Goal: Task Accomplishment & Management: Use online tool/utility

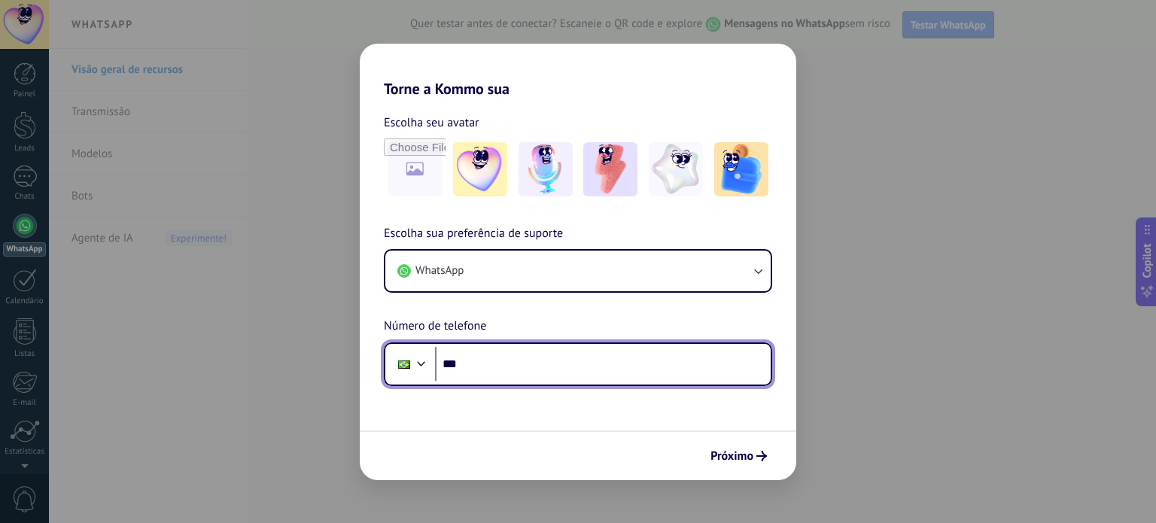
click at [616, 367] on input "***" at bounding box center [603, 364] width 336 height 35
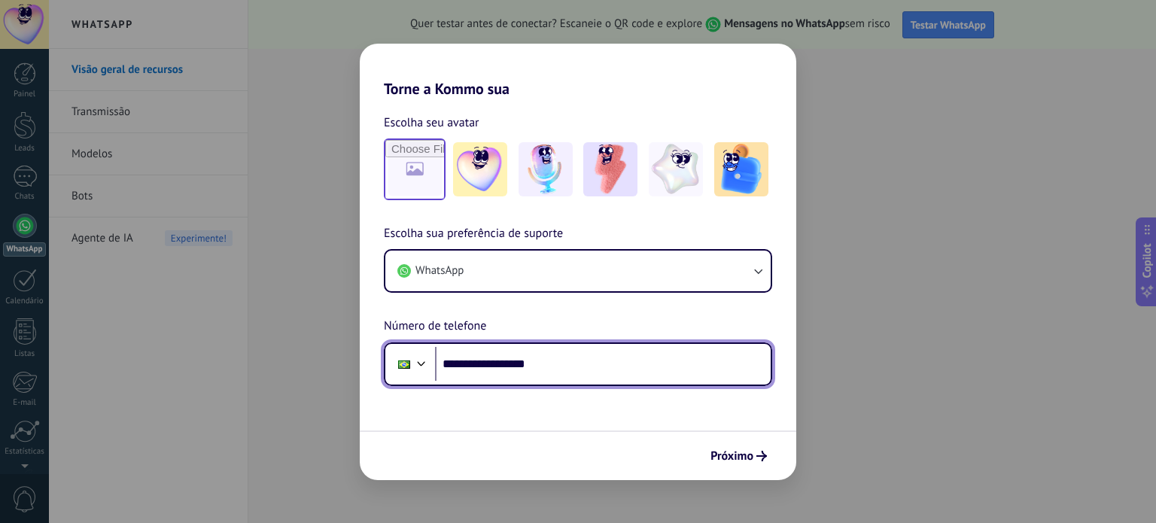
type input "**********"
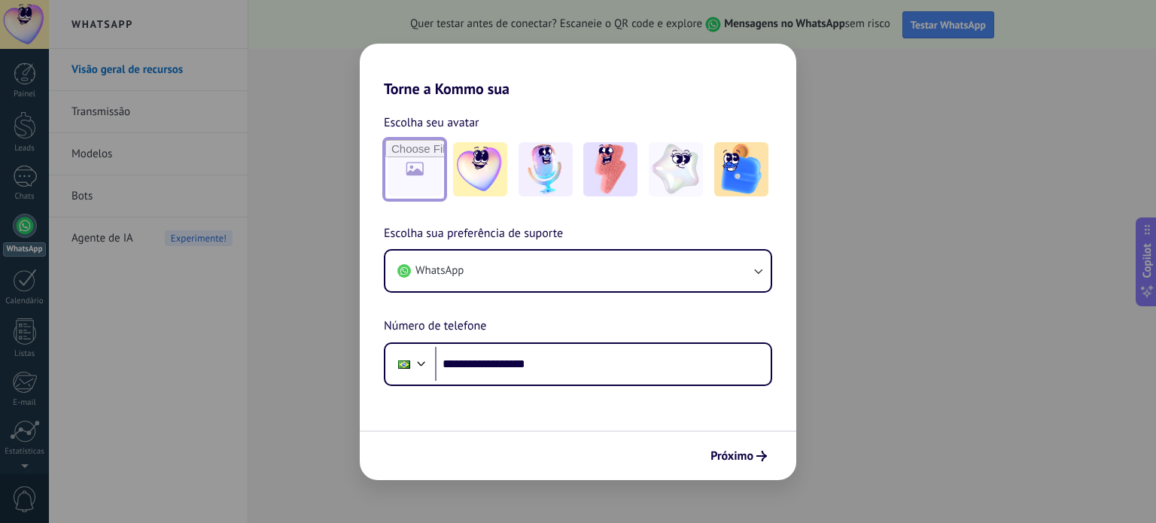
click at [402, 176] on input "file" at bounding box center [414, 169] width 59 height 59
click at [408, 191] on input "file" at bounding box center [414, 169] width 59 height 59
type input "**********"
click at [723, 460] on span "Próximo" at bounding box center [732, 456] width 43 height 11
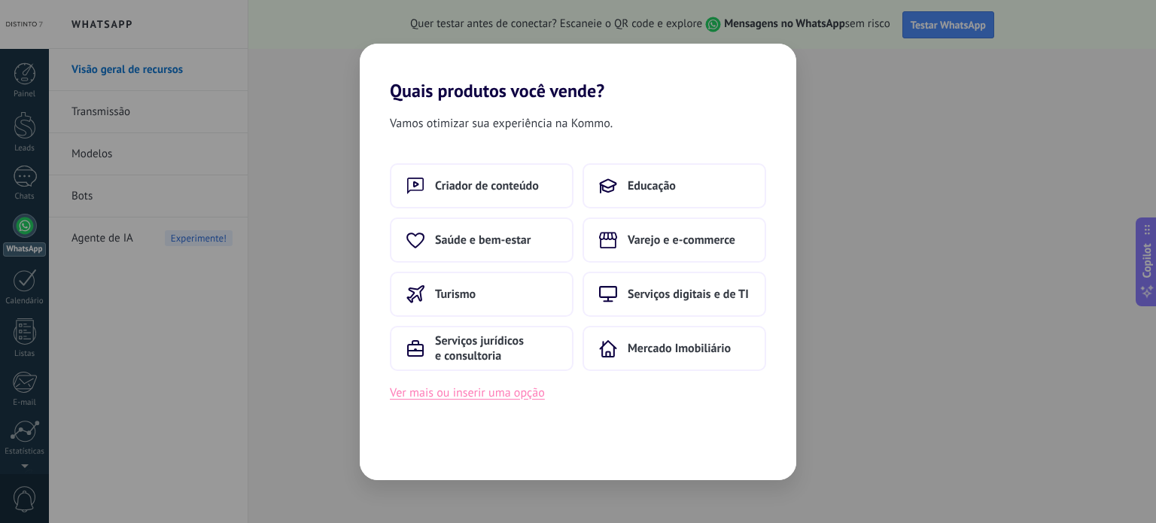
click at [516, 395] on button "Ver mais ou inserir uma opção" at bounding box center [467, 393] width 155 height 20
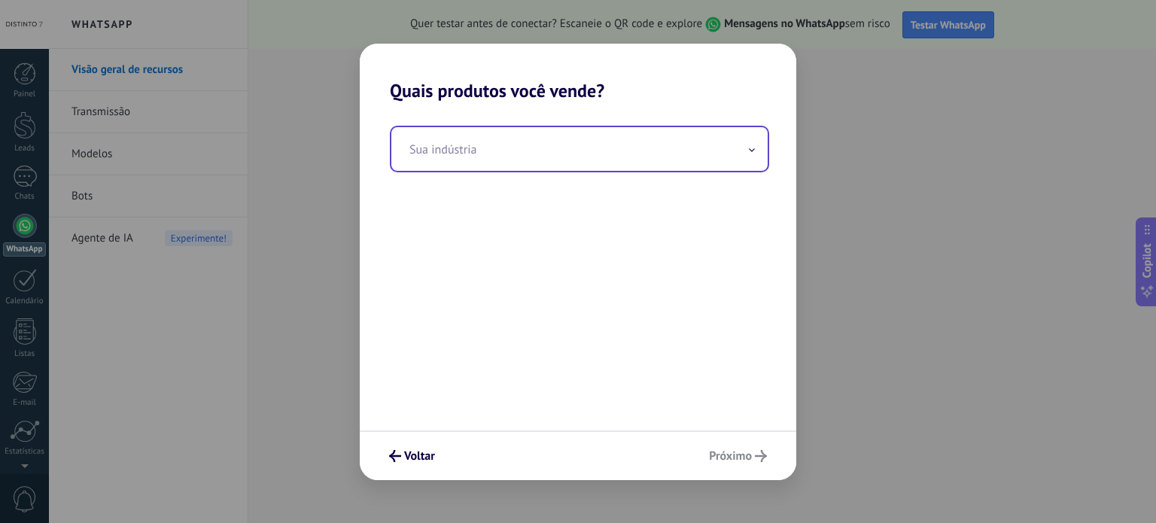
click at [600, 143] on input "text" at bounding box center [580, 149] width 376 height 44
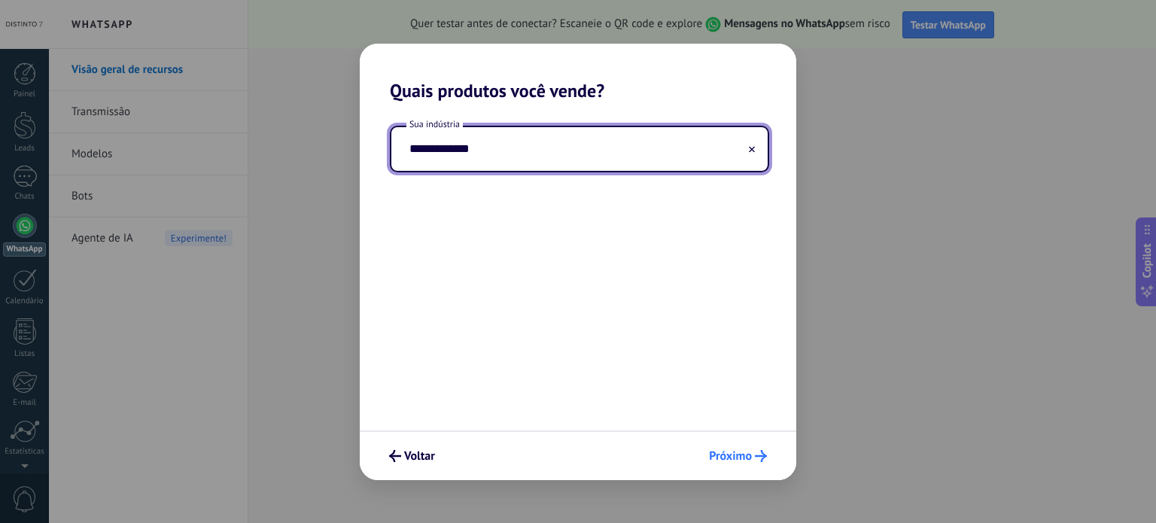
type input "**********"
click at [734, 459] on span "Próximo" at bounding box center [730, 456] width 43 height 11
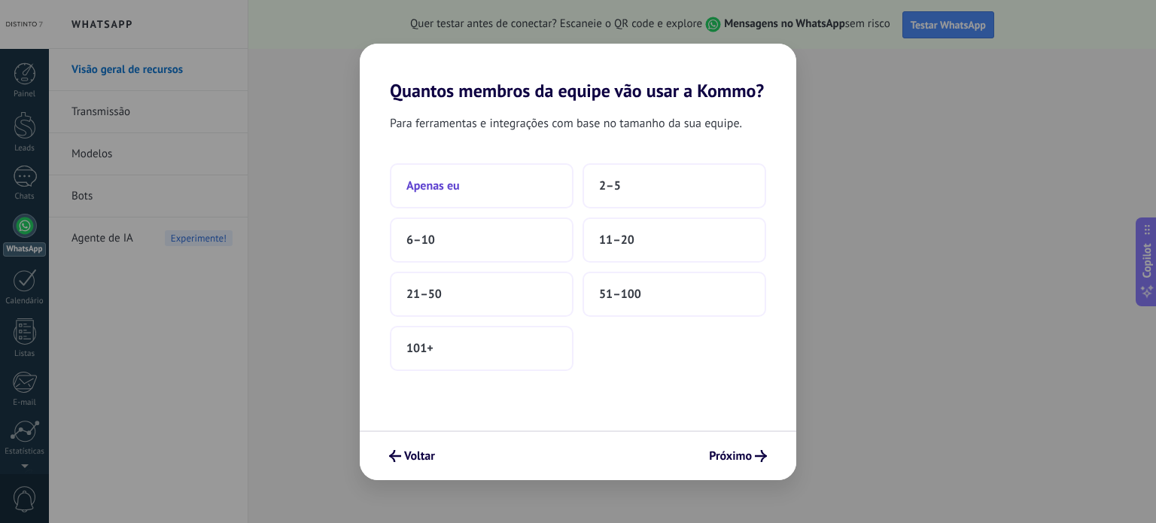
click at [525, 195] on button "Apenas eu" at bounding box center [482, 185] width 184 height 45
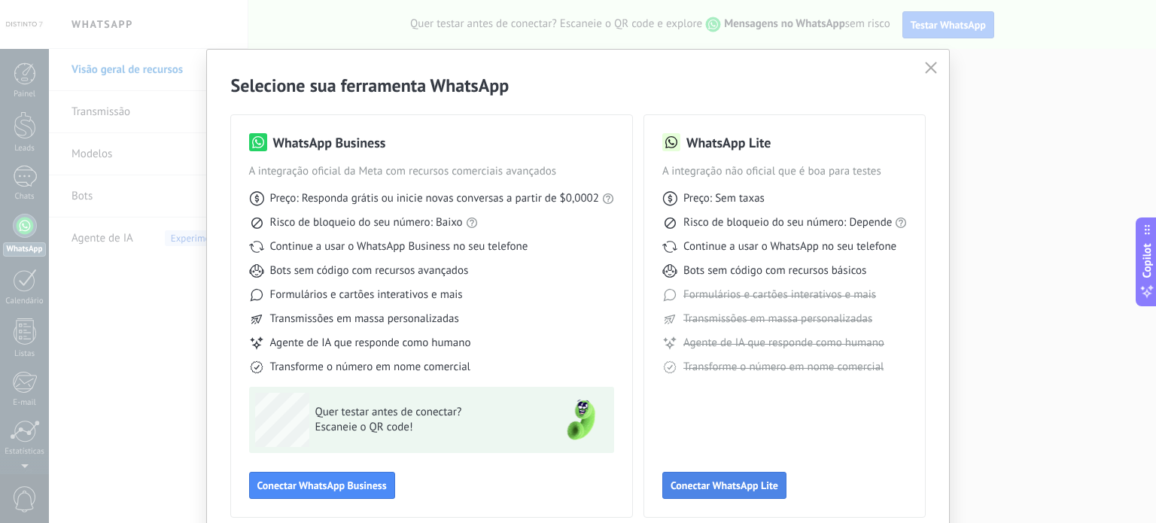
click at [728, 491] on span "Conectar WhatsApp Lite" at bounding box center [725, 485] width 108 height 11
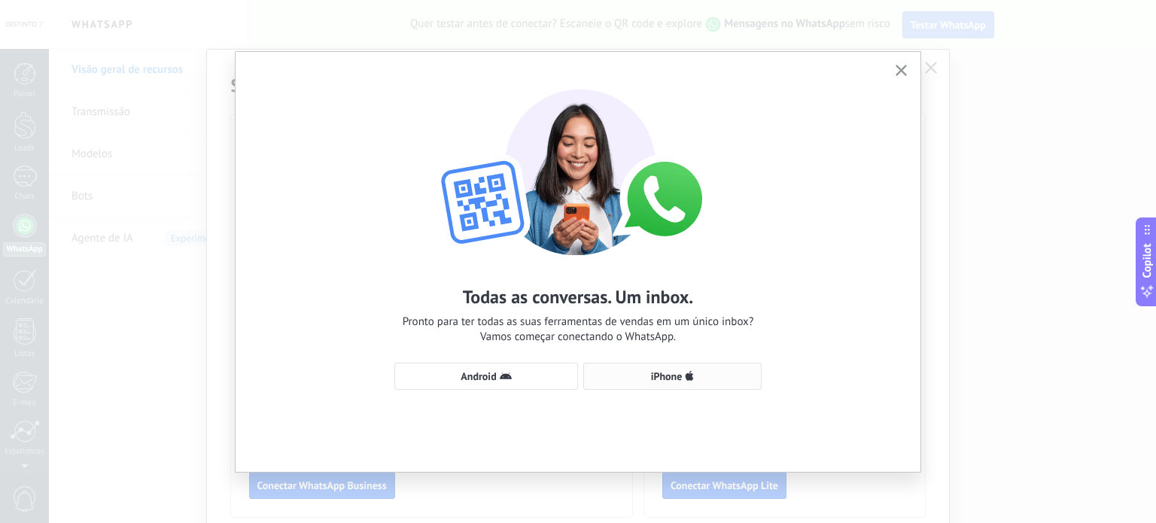
click at [666, 371] on span "iPhone" at bounding box center [667, 376] width 32 height 11
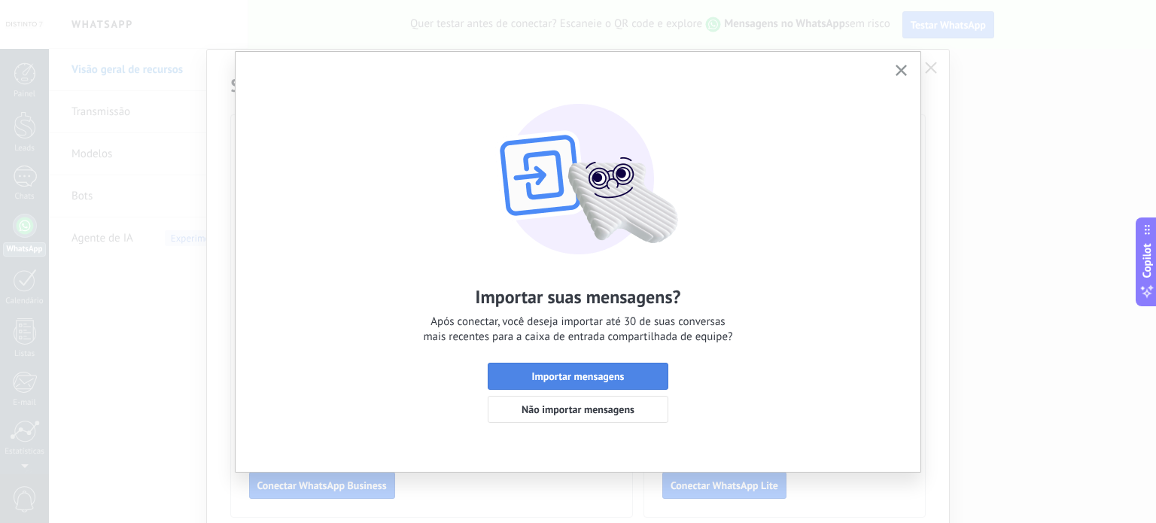
click at [622, 376] on span "Importar mensagens" at bounding box center [578, 376] width 93 height 11
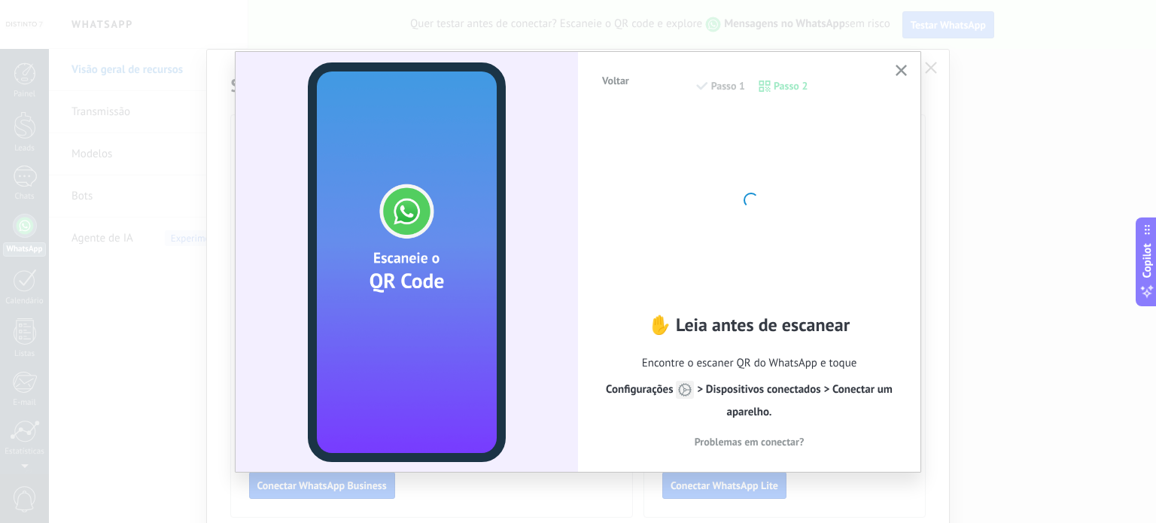
click at [615, 79] on span "Voltar" at bounding box center [615, 80] width 27 height 11
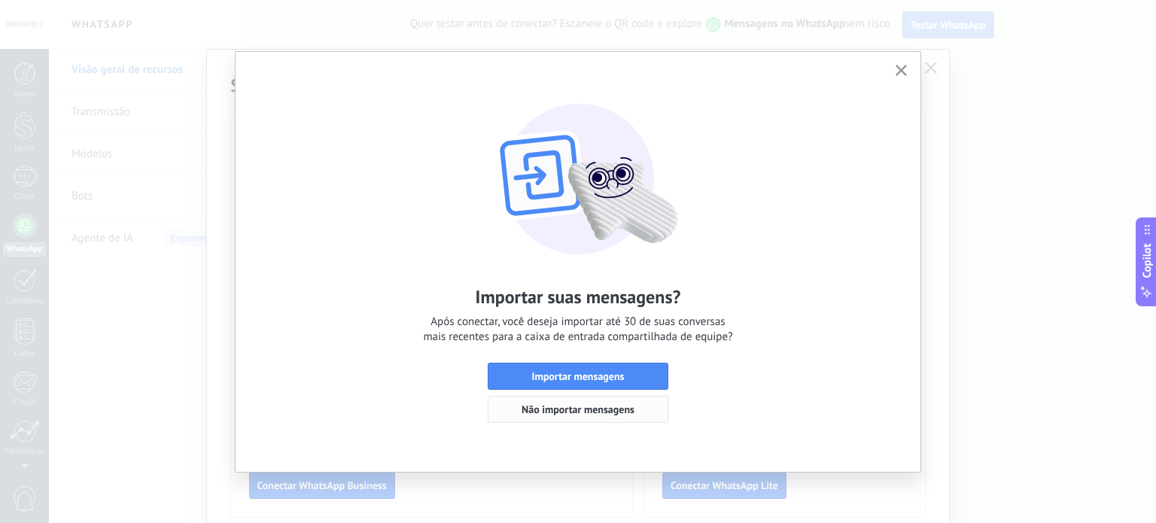
click at [590, 409] on span "Não importar mensagens" at bounding box center [578, 409] width 113 height 11
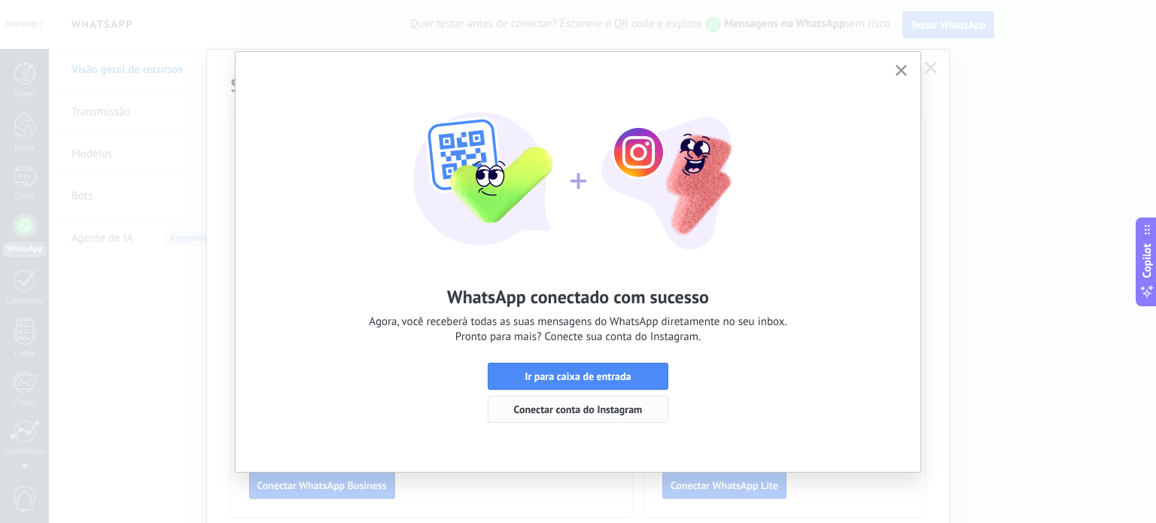
click at [611, 422] on button "Conectar conta do Instagram" at bounding box center [578, 409] width 181 height 27
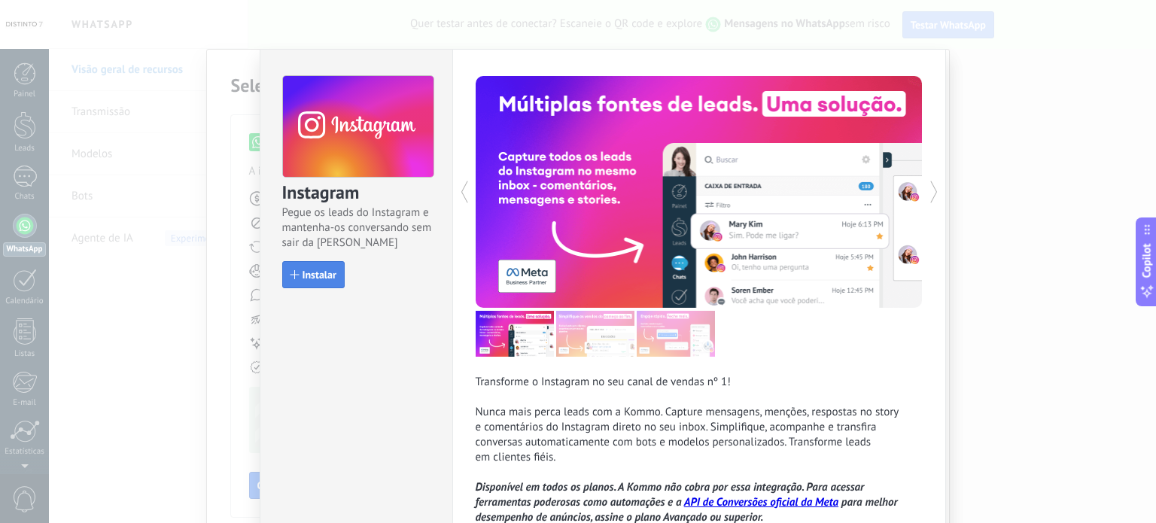
click at [303, 270] on span "Instalar" at bounding box center [320, 275] width 34 height 11
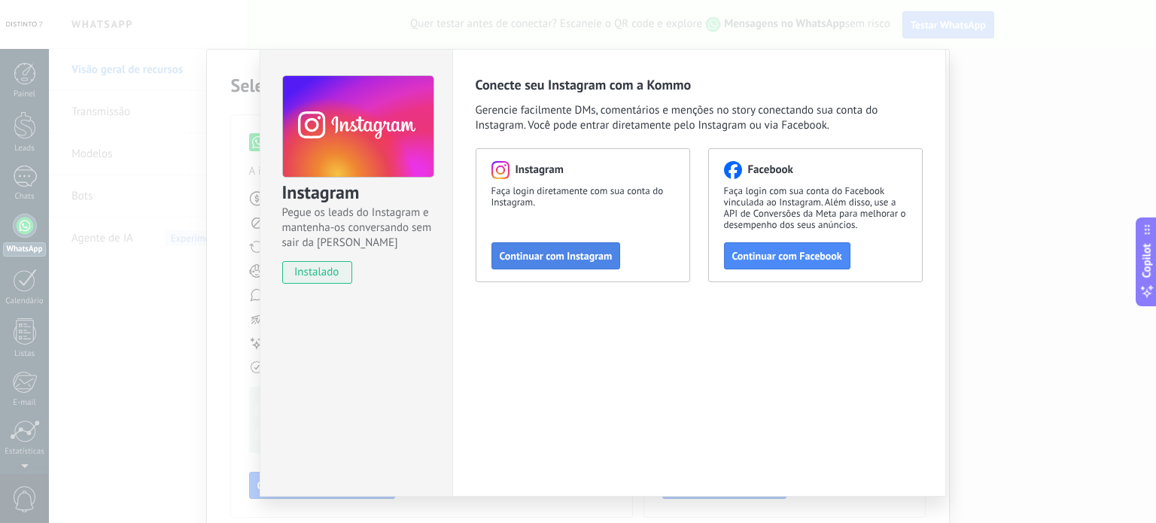
click at [572, 255] on span "Continuar com Instagram" at bounding box center [556, 256] width 113 height 11
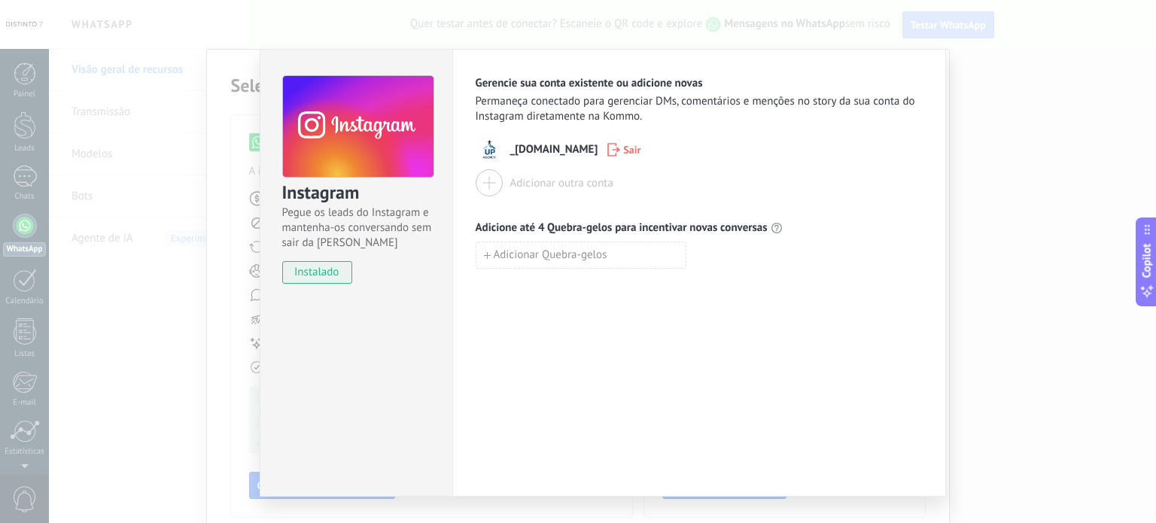
click at [608, 145] on span "Sair" at bounding box center [624, 150] width 33 height 14
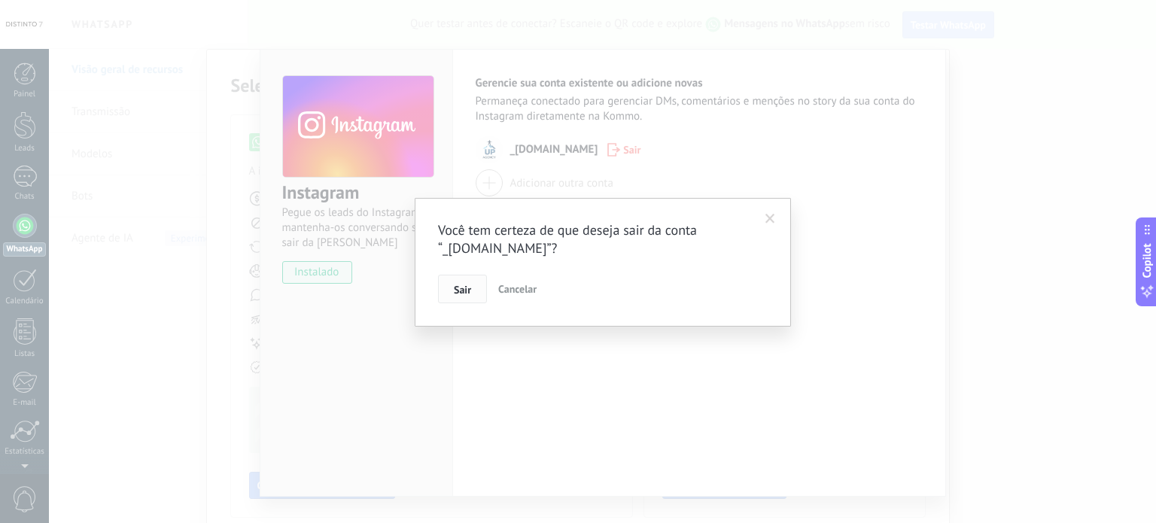
click at [474, 291] on button "Sair" at bounding box center [462, 289] width 49 height 29
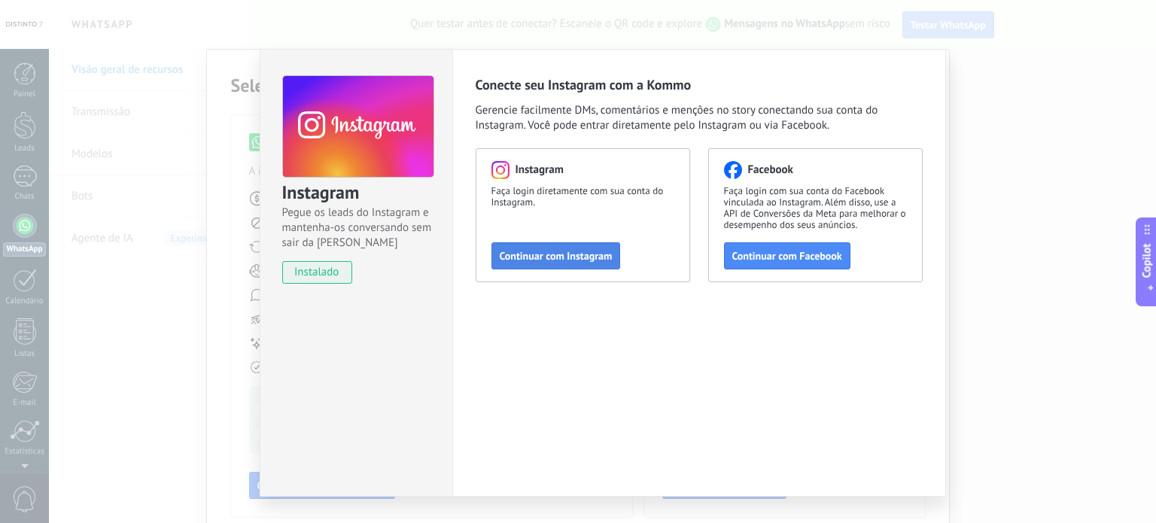
click at [561, 260] on span "Continuar com Instagram" at bounding box center [556, 256] width 113 height 11
click at [549, 259] on span "Continuar com Instagram" at bounding box center [556, 256] width 113 height 11
click at [577, 248] on button "Continuar com Instagram" at bounding box center [556, 255] width 129 height 27
click at [949, 111] on div "Instagram Pegue os leads do Instagram e mantenha-os conversando sem sair da Kom…" at bounding box center [603, 261] width 1108 height 523
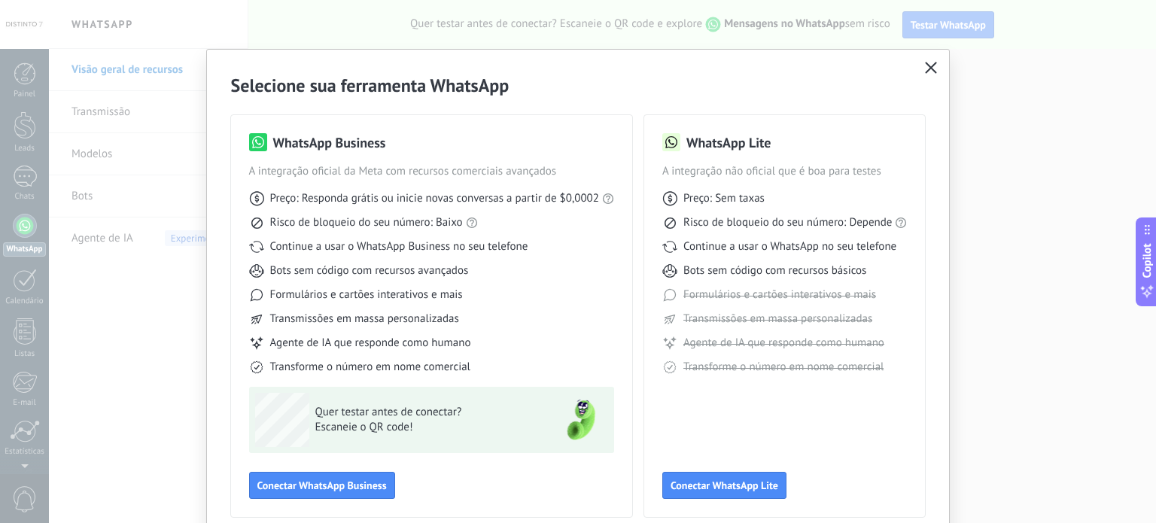
click at [929, 69] on icon "button" at bounding box center [931, 68] width 12 height 12
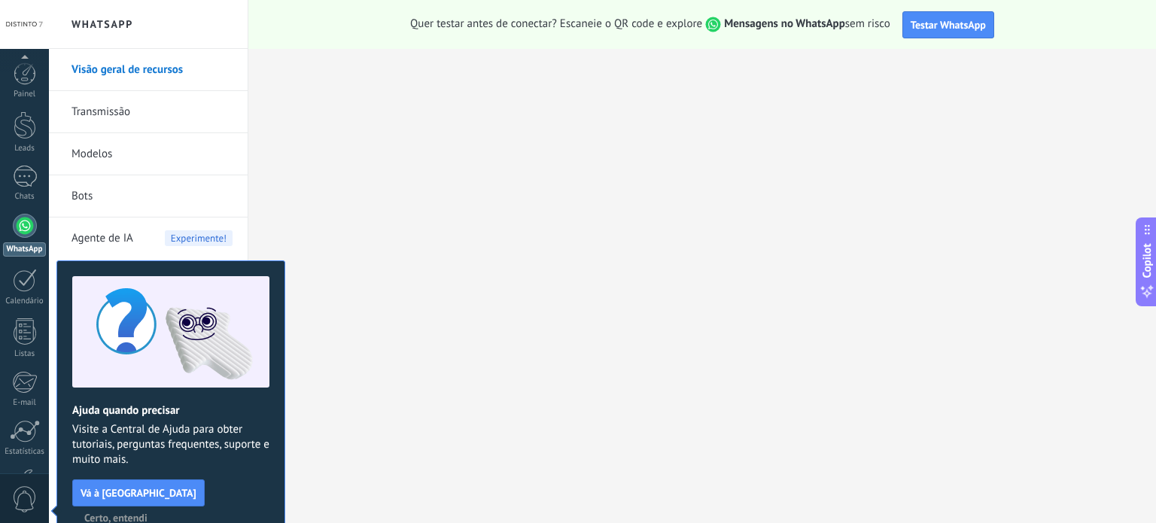
scroll to position [102, 0]
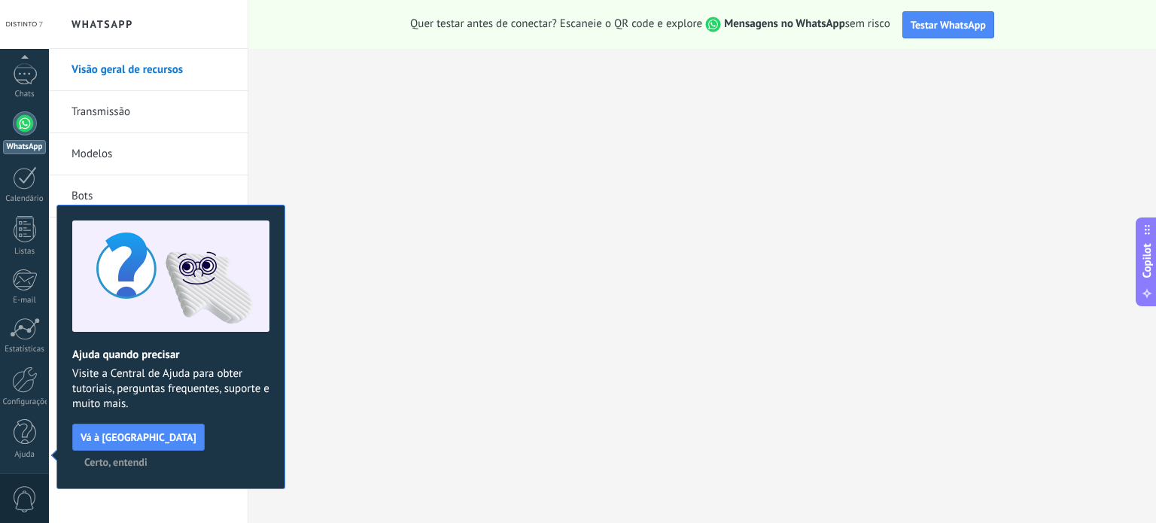
click at [27, 123] on div at bounding box center [25, 123] width 24 height 24
click at [148, 457] on span "Certo, entendi" at bounding box center [115, 462] width 63 height 11
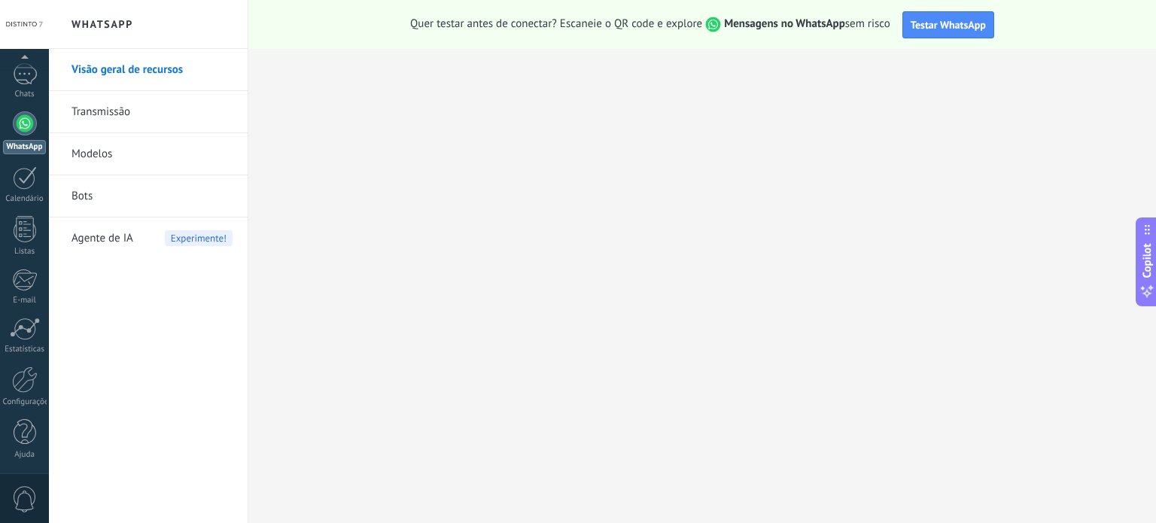
click at [23, 119] on div at bounding box center [25, 123] width 24 height 24
click at [15, 232] on div at bounding box center [25, 226] width 24 height 24
click at [917, 35] on button "Testar WhatsApp" at bounding box center [949, 24] width 92 height 27
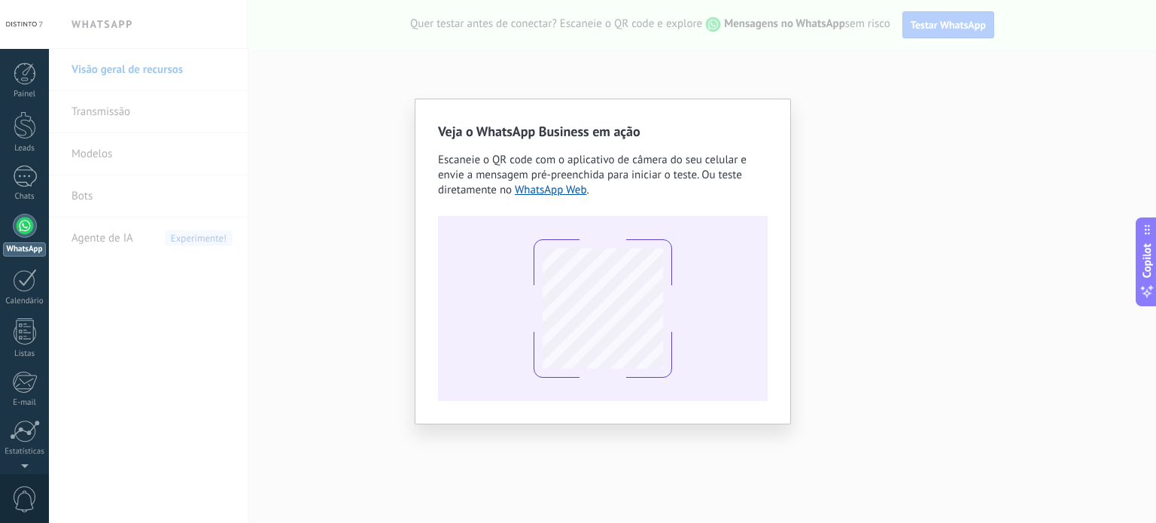
click at [908, 105] on div "Veja o WhatsApp Business em ação Escaneie o QR code com o aplicativo de câmera …" at bounding box center [603, 261] width 1108 height 523
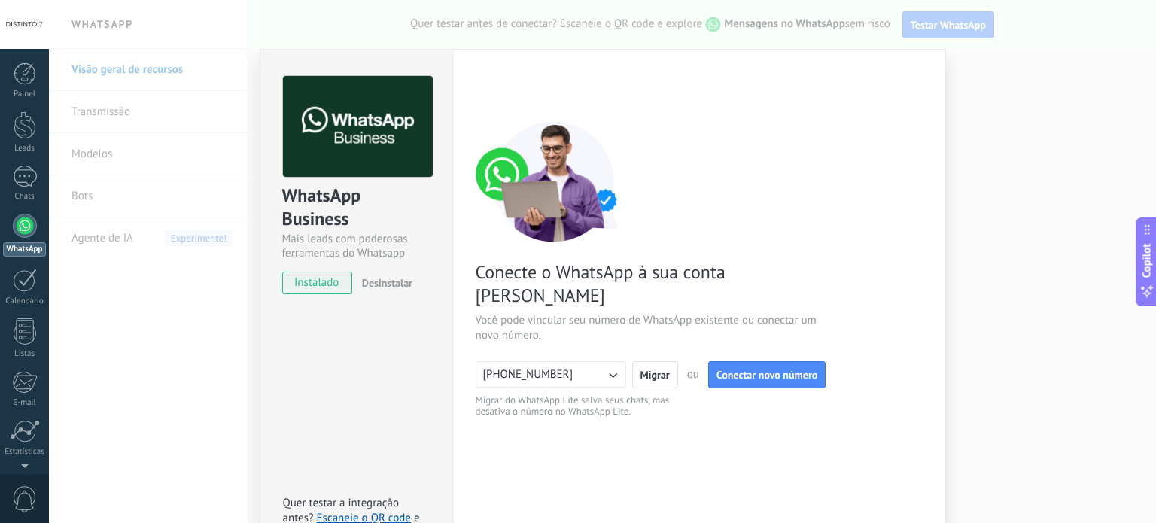
click at [967, 207] on div "WhatsApp Business Mais leads com poderosas ferramentas do Whatsapp instalado De…" at bounding box center [603, 261] width 1108 height 523
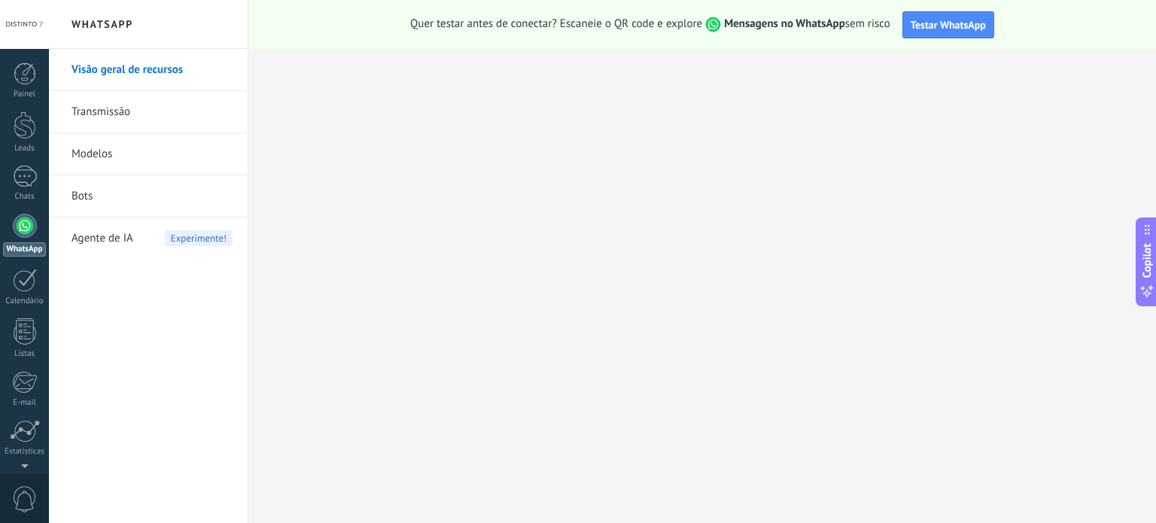
click at [27, 227] on div at bounding box center [25, 226] width 24 height 24
click at [30, 244] on div "WhatsApp" at bounding box center [24, 249] width 43 height 14
click at [116, 63] on link "Visão geral de recursos" at bounding box center [152, 70] width 161 height 42
click at [133, 112] on link "Transmissão" at bounding box center [152, 112] width 161 height 42
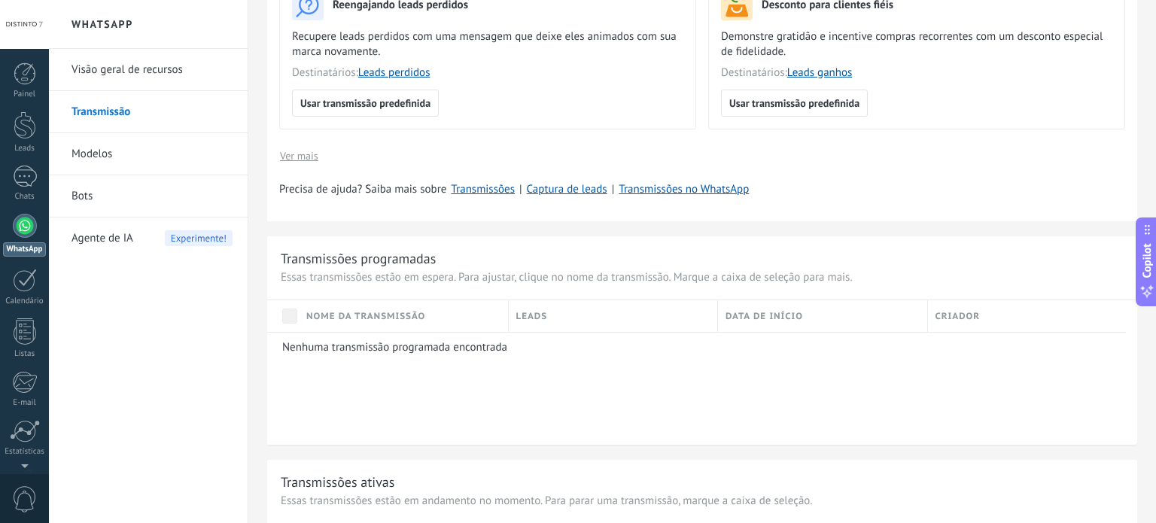
scroll to position [460, 0]
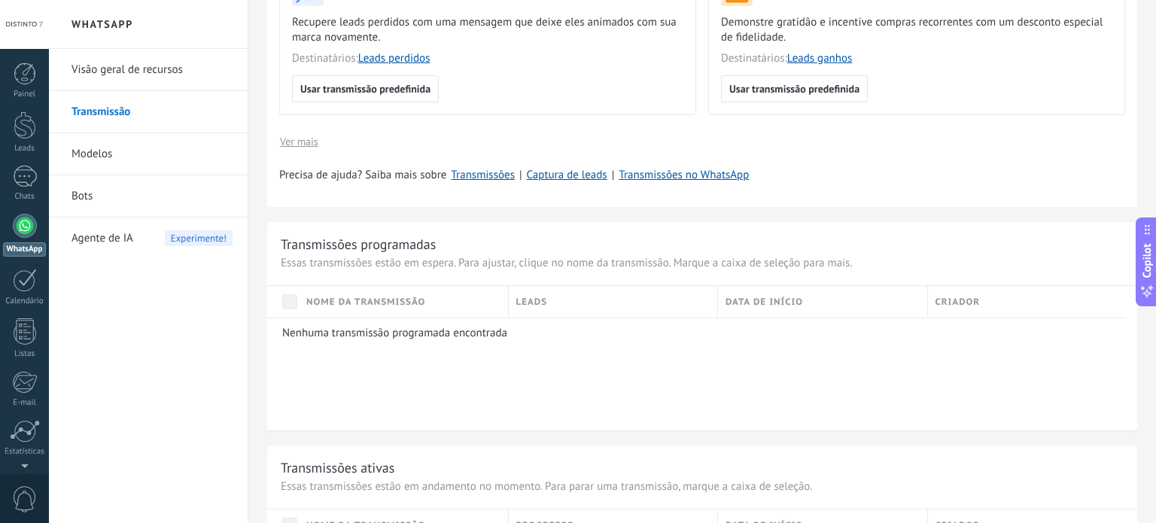
click at [119, 156] on link "Modelos" at bounding box center [152, 154] width 161 height 42
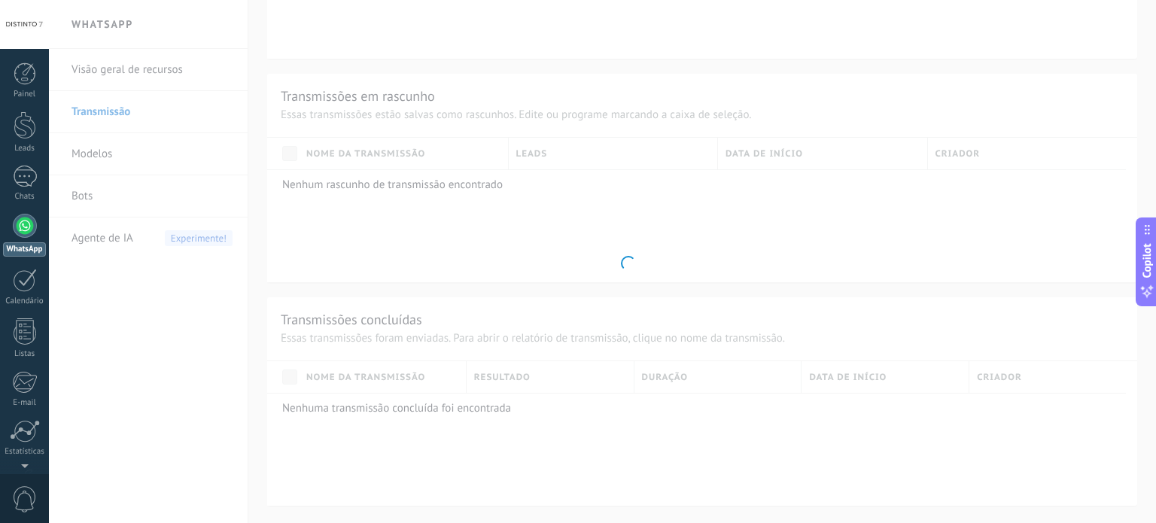
scroll to position [422, 0]
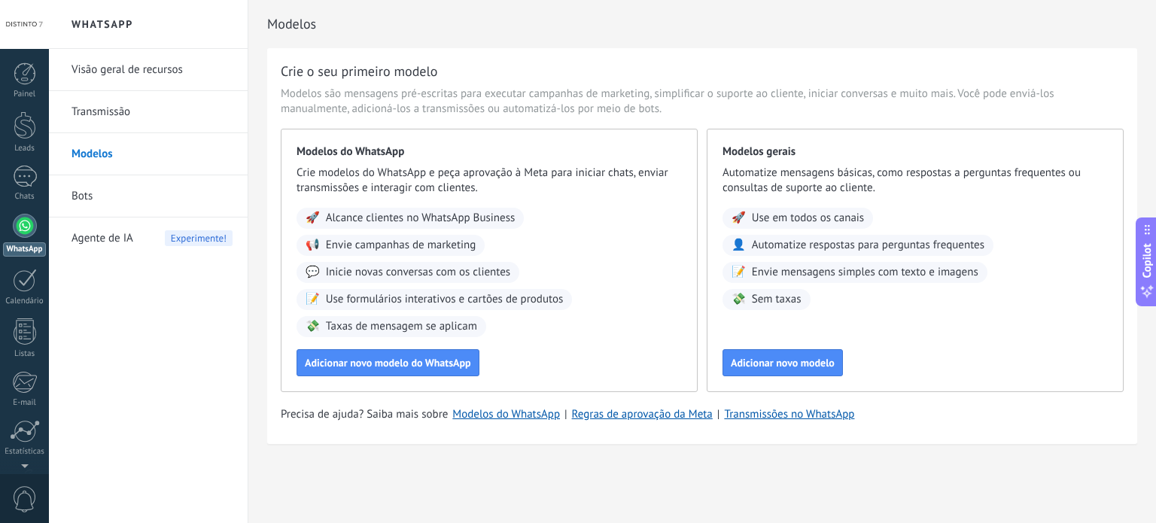
click at [83, 195] on link "Bots" at bounding box center [152, 196] width 161 height 42
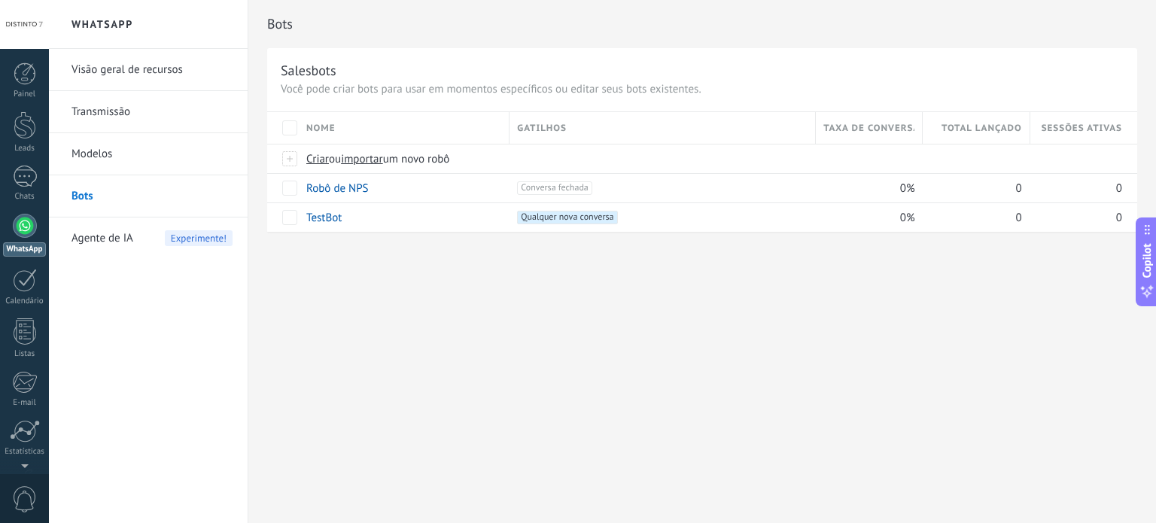
click at [119, 247] on span "Agente de IA" at bounding box center [103, 239] width 62 height 42
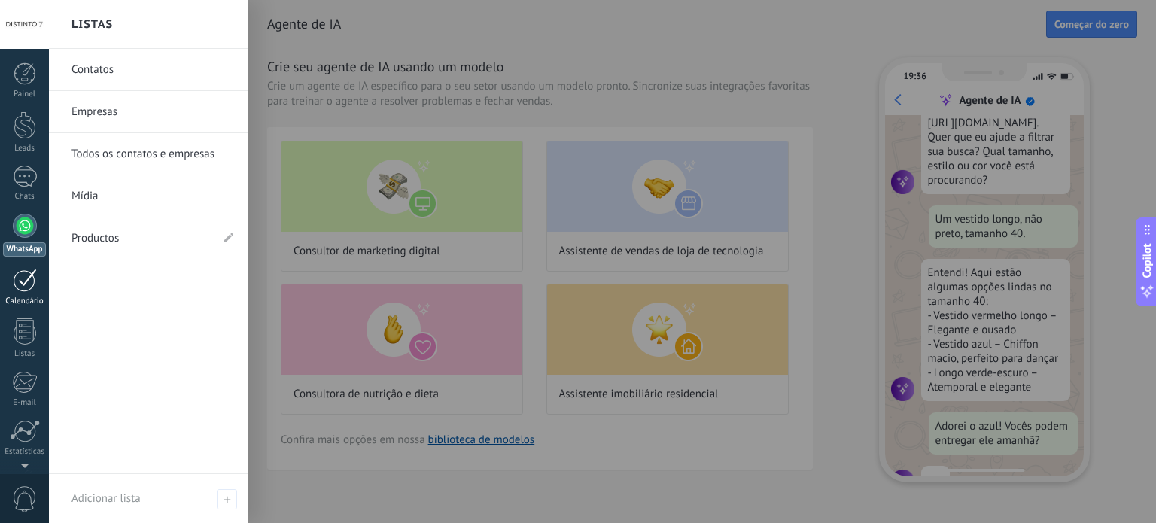
scroll to position [142, 0]
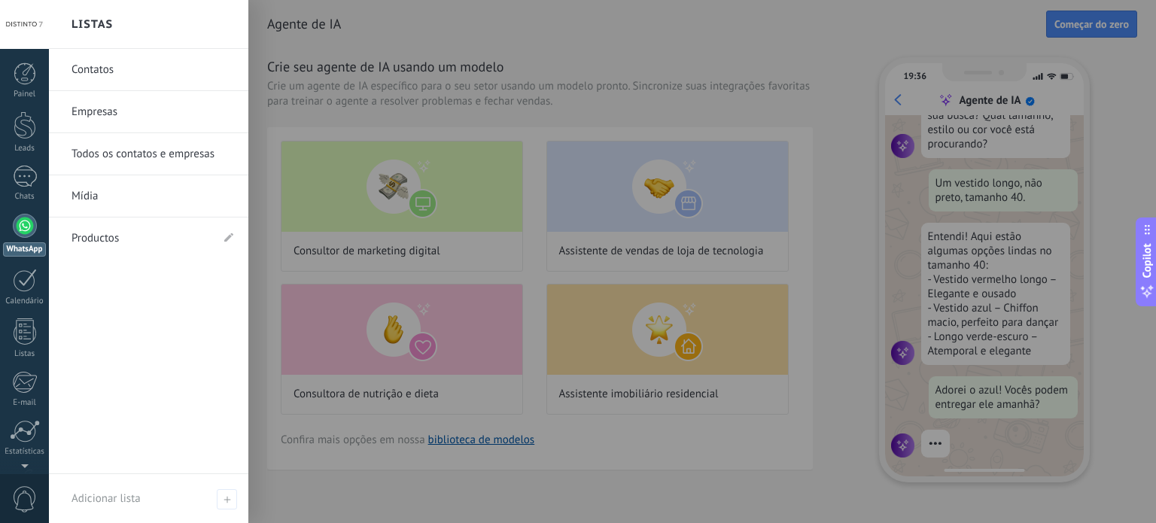
click at [112, 72] on link "Contatos" at bounding box center [153, 70] width 162 height 42
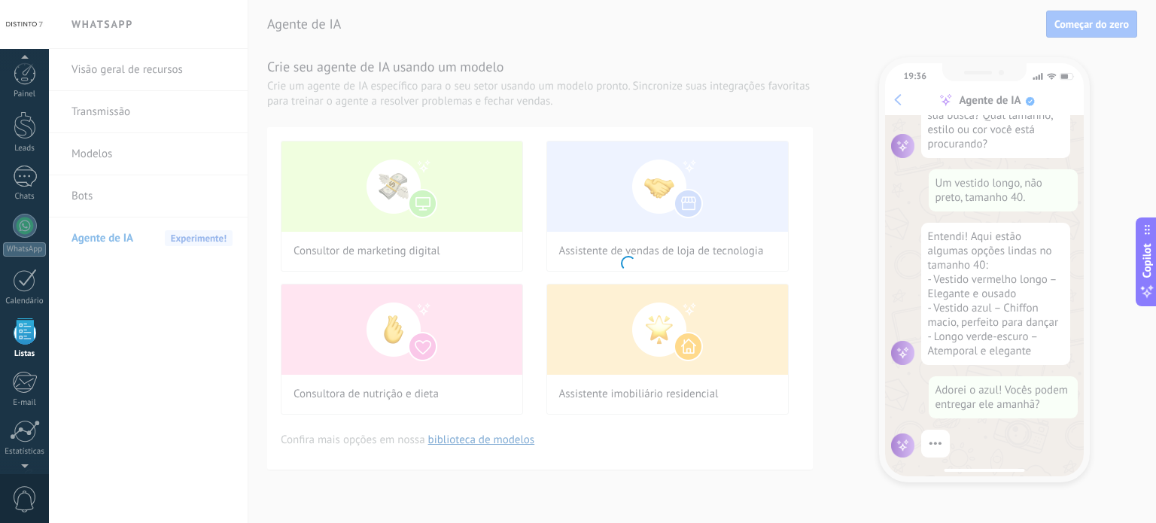
scroll to position [93, 0]
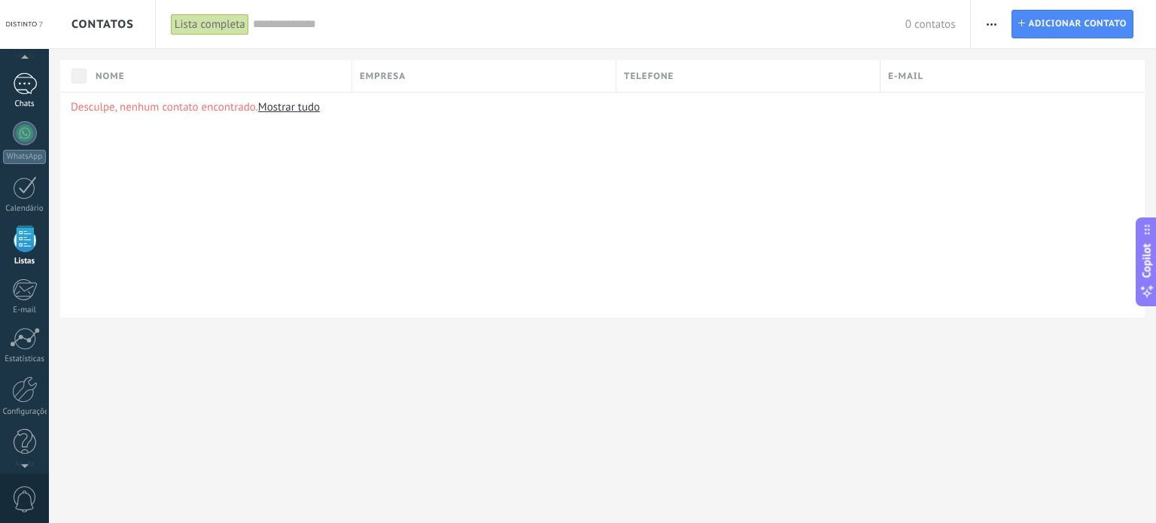
click at [28, 101] on div "Chats" at bounding box center [25, 104] width 44 height 10
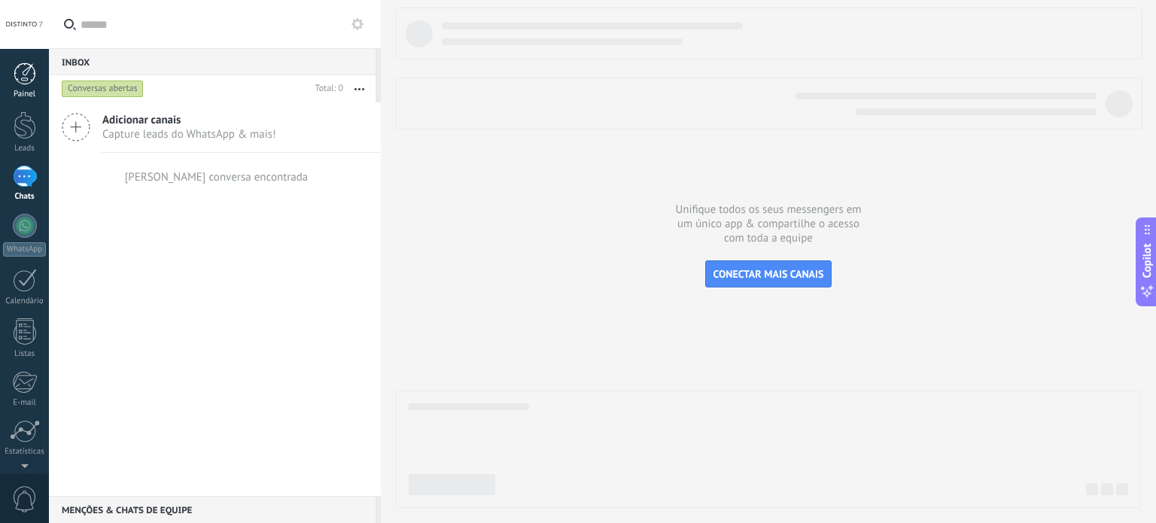
click at [41, 72] on link "Painel" at bounding box center [24, 80] width 49 height 37
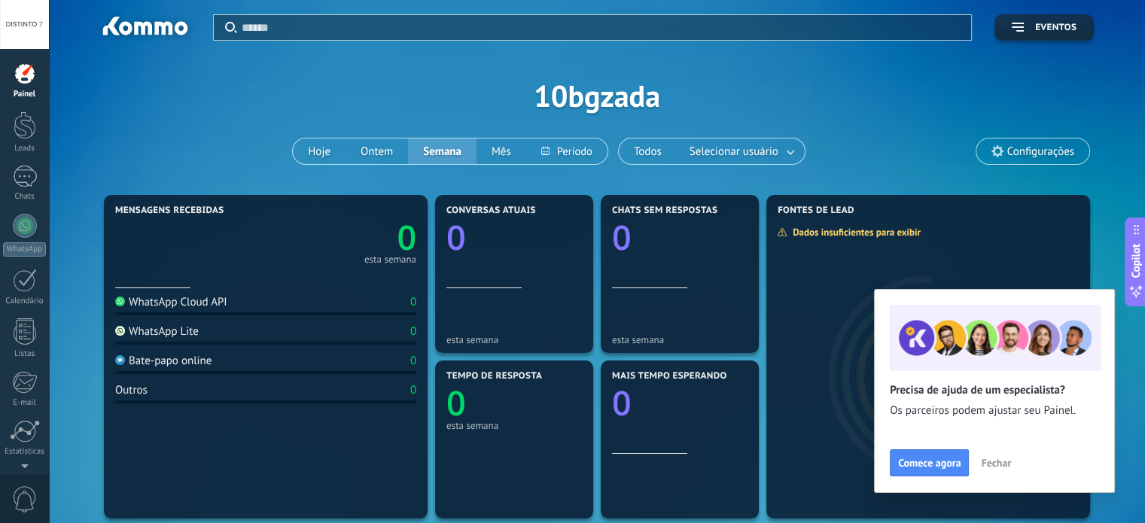
click at [995, 463] on span "Fechar" at bounding box center [996, 463] width 30 height 11
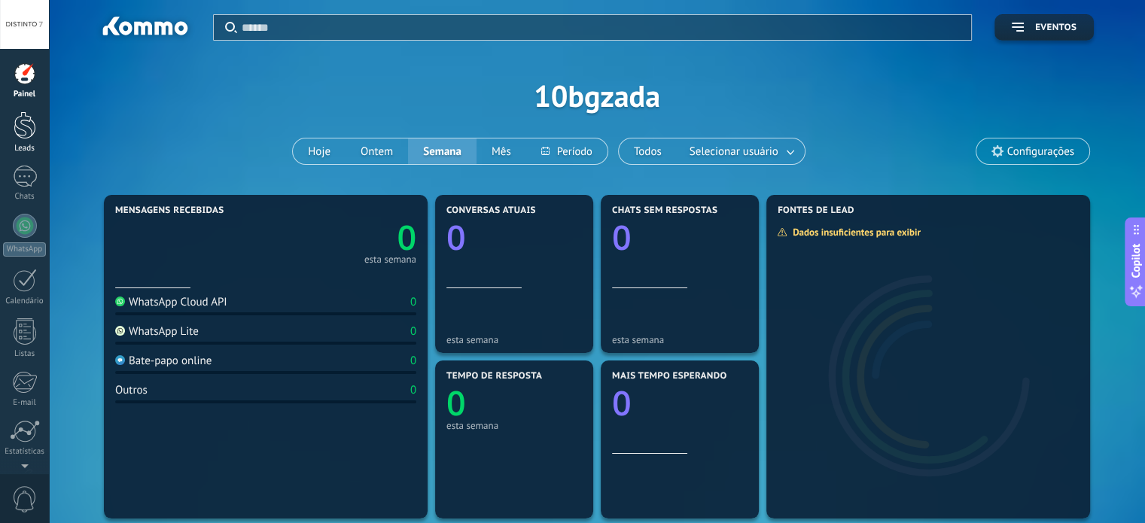
click at [30, 139] on div at bounding box center [25, 125] width 23 height 28
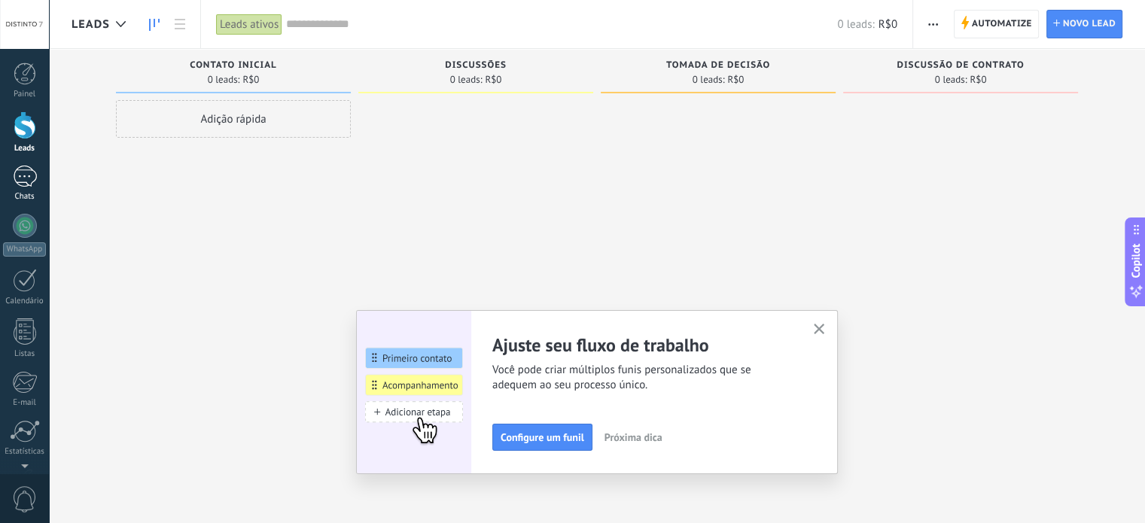
click at [30, 196] on div "Chats" at bounding box center [25, 197] width 44 height 10
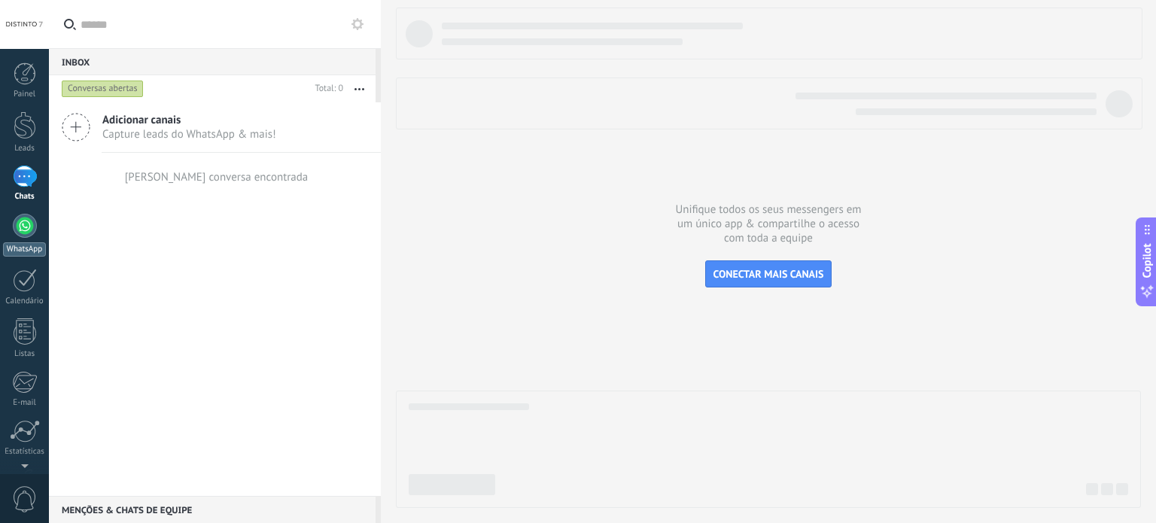
click at [24, 230] on div at bounding box center [25, 226] width 24 height 24
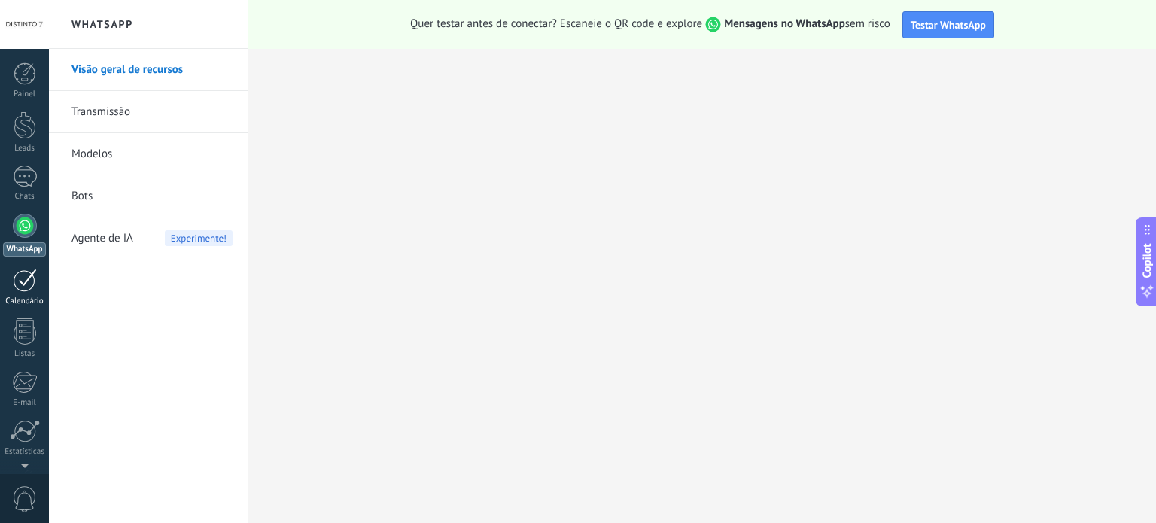
click at [38, 289] on link "Calendário" at bounding box center [24, 288] width 49 height 38
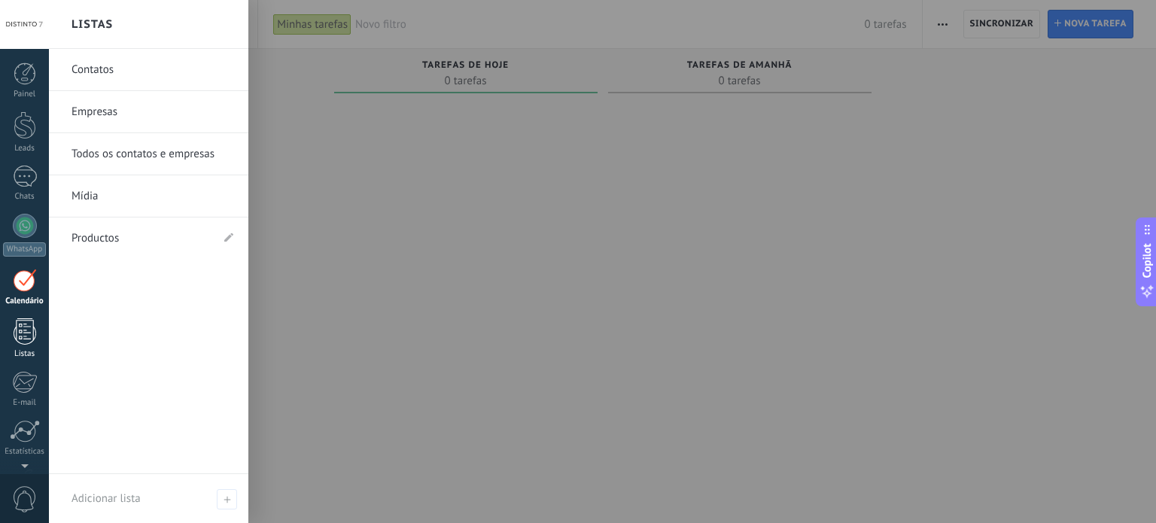
click at [20, 324] on div at bounding box center [25, 331] width 23 height 26
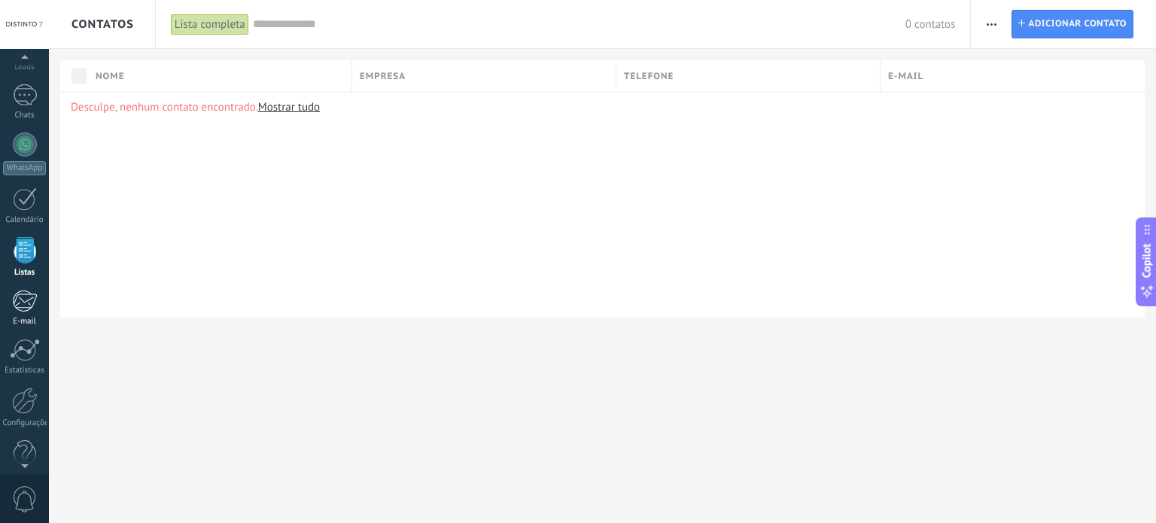
scroll to position [84, 0]
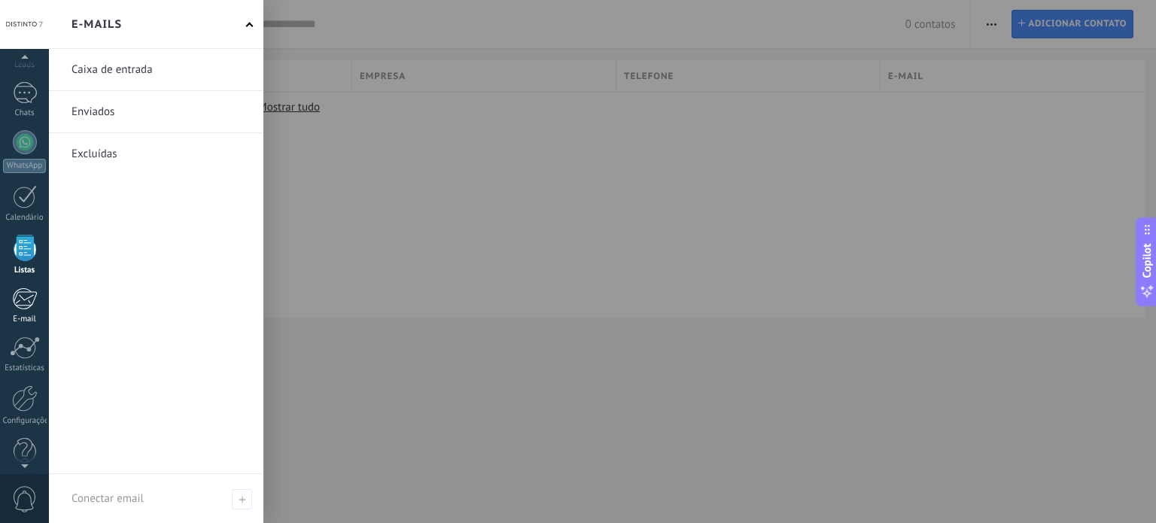
click at [24, 294] on div at bounding box center [24, 299] width 25 height 23
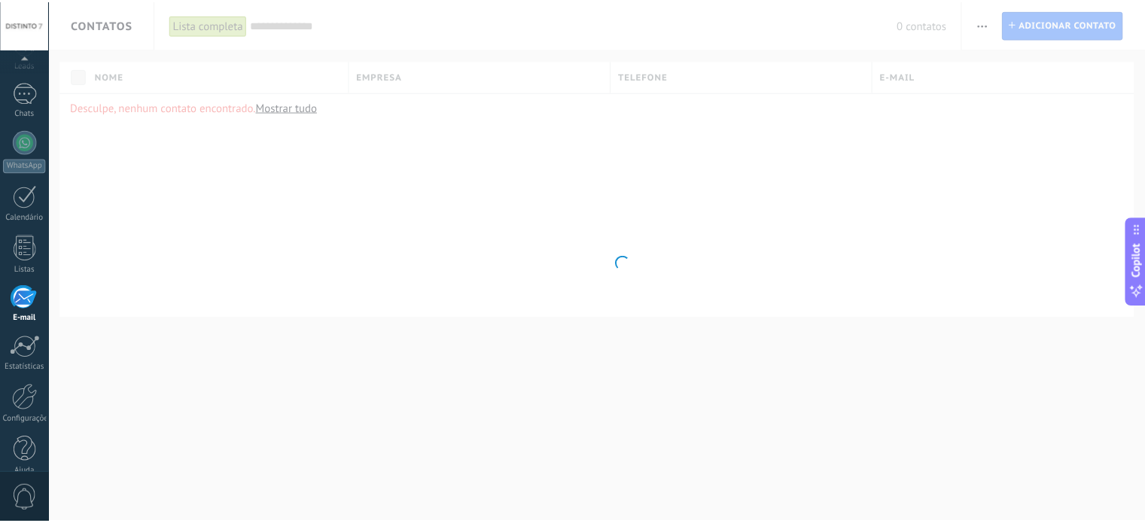
scroll to position [102, 0]
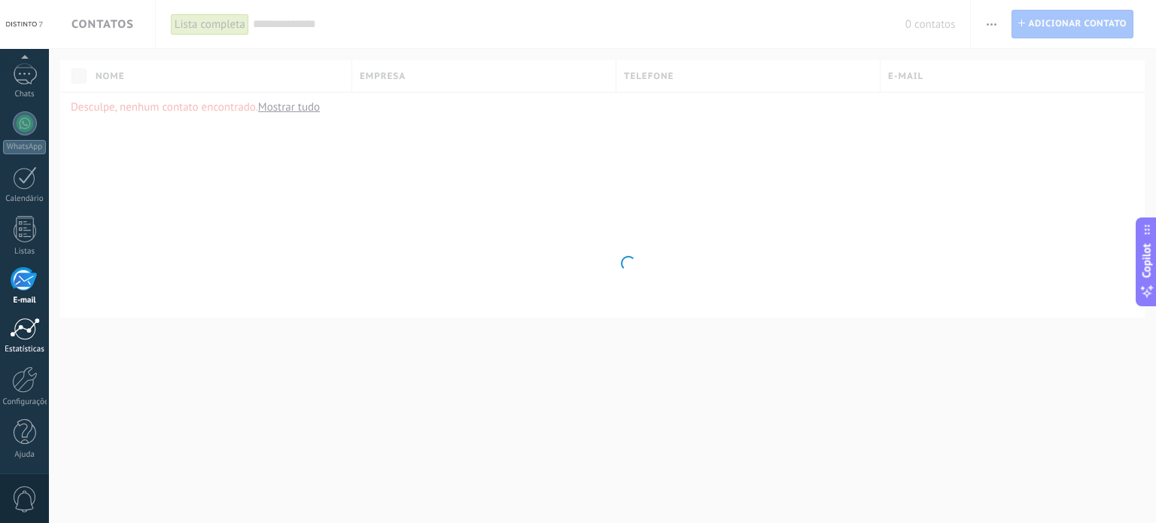
click at [32, 334] on div at bounding box center [25, 329] width 30 height 23
click at [22, 386] on div at bounding box center [25, 380] width 26 height 26
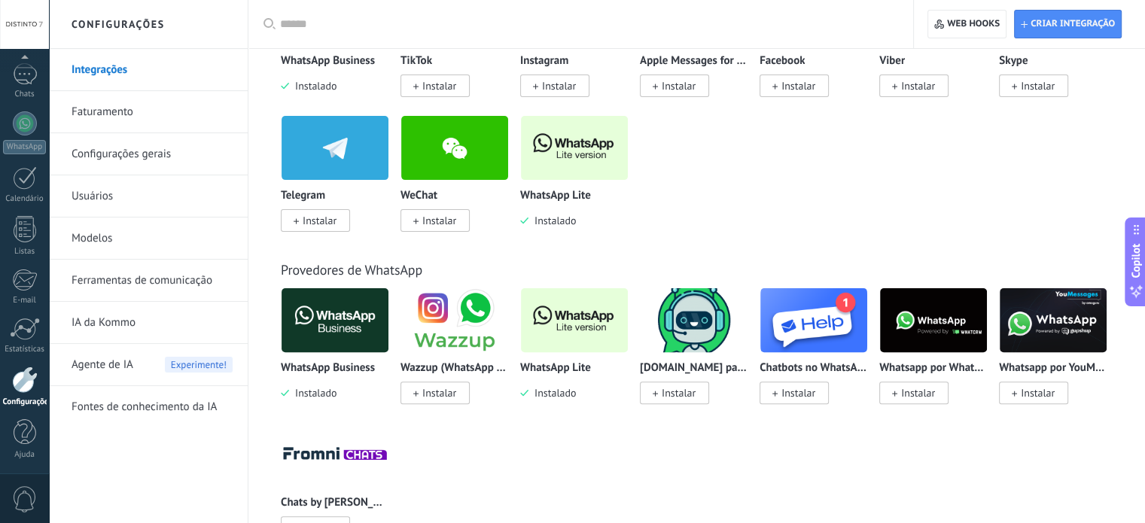
scroll to position [408, 0]
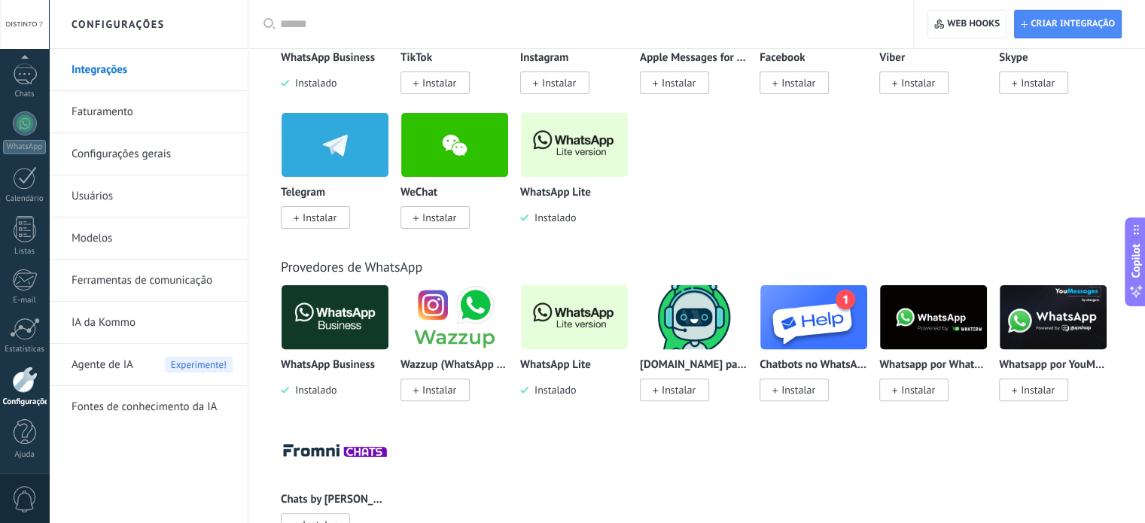
click at [583, 151] on img at bounding box center [574, 144] width 107 height 73
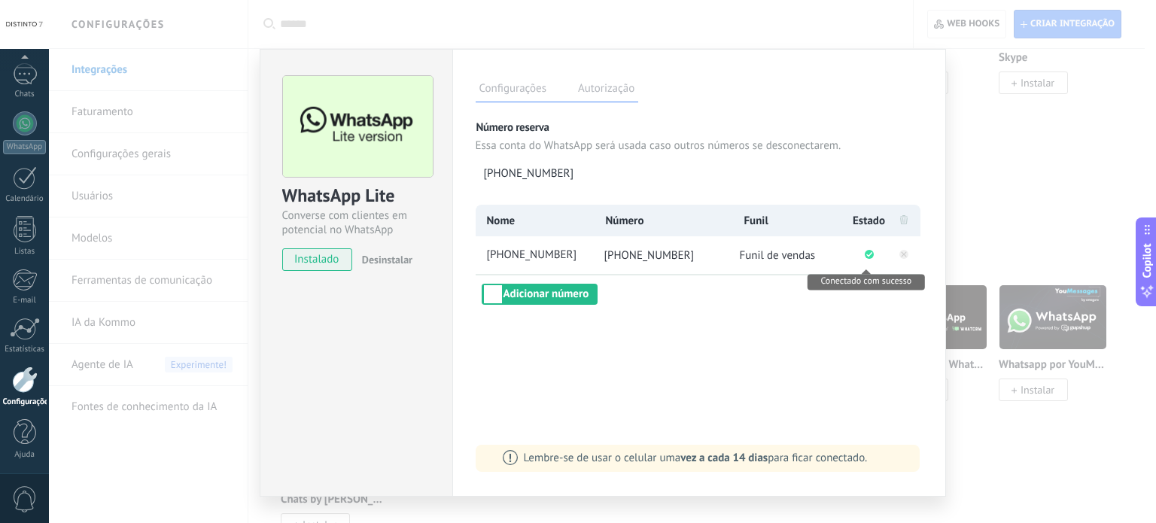
click at [867, 253] on circle "Conectado com sucesso" at bounding box center [869, 254] width 9 height 9
click at [666, 252] on span "[PHONE_NUMBER]" at bounding box center [650, 255] width 90 height 14
click at [605, 87] on label "Autorização" at bounding box center [606, 91] width 64 height 22
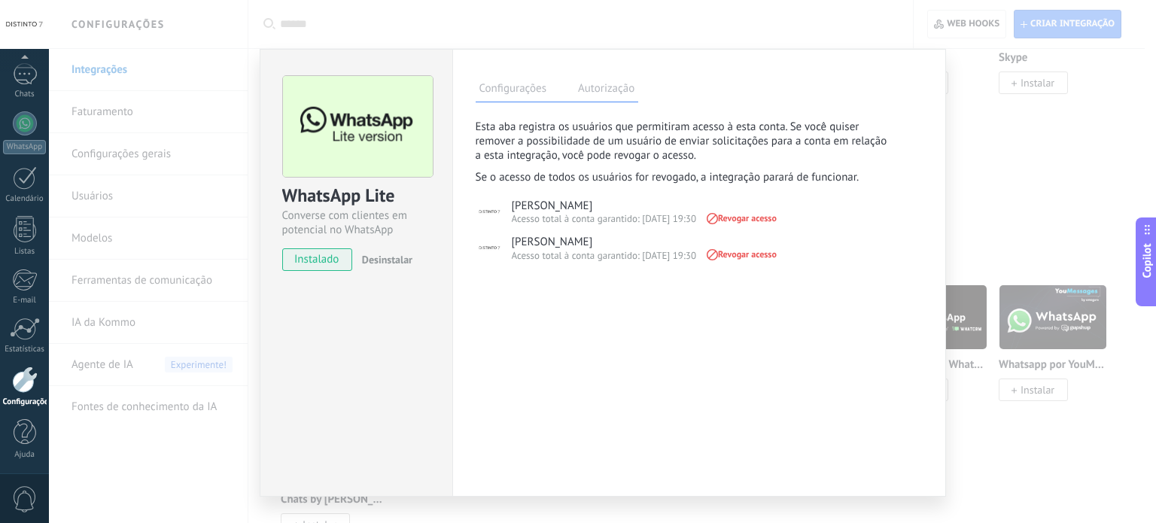
click at [491, 90] on label "Configurações" at bounding box center [513, 91] width 75 height 22
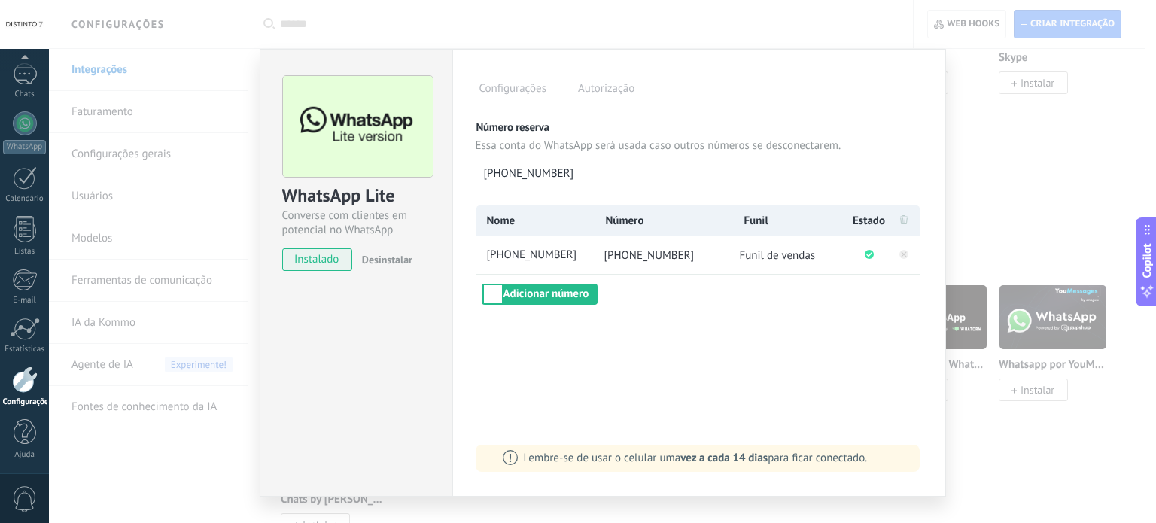
click at [315, 324] on div "WhatsApp Lite Converse com clientes em potencial no WhatsApp instalado Desinsta…" at bounding box center [356, 273] width 193 height 448
click at [187, 283] on div "WhatsApp Lite Converse com clientes em potencial no WhatsApp instalado Desinsta…" at bounding box center [603, 261] width 1108 height 523
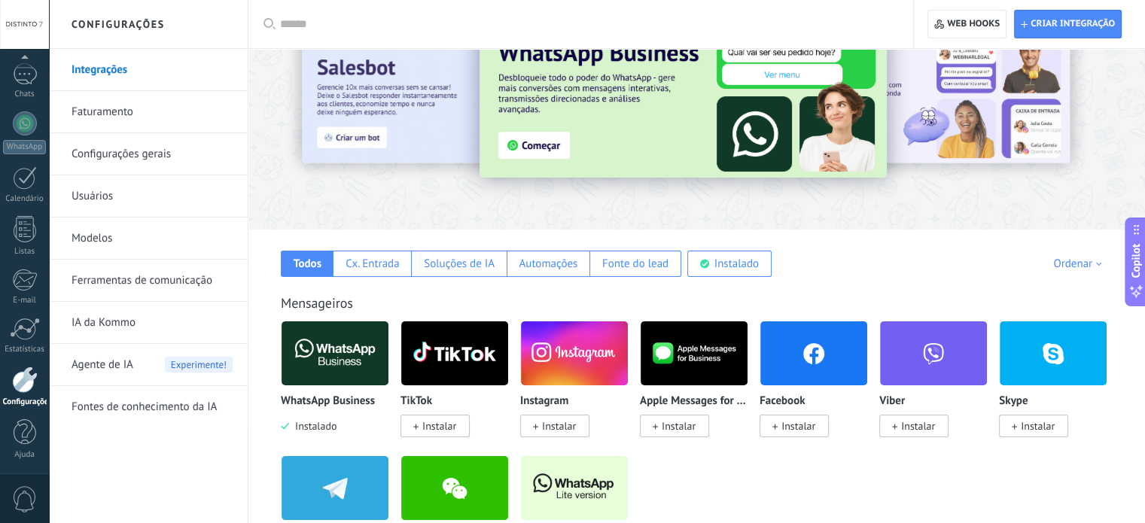
scroll to position [66, 0]
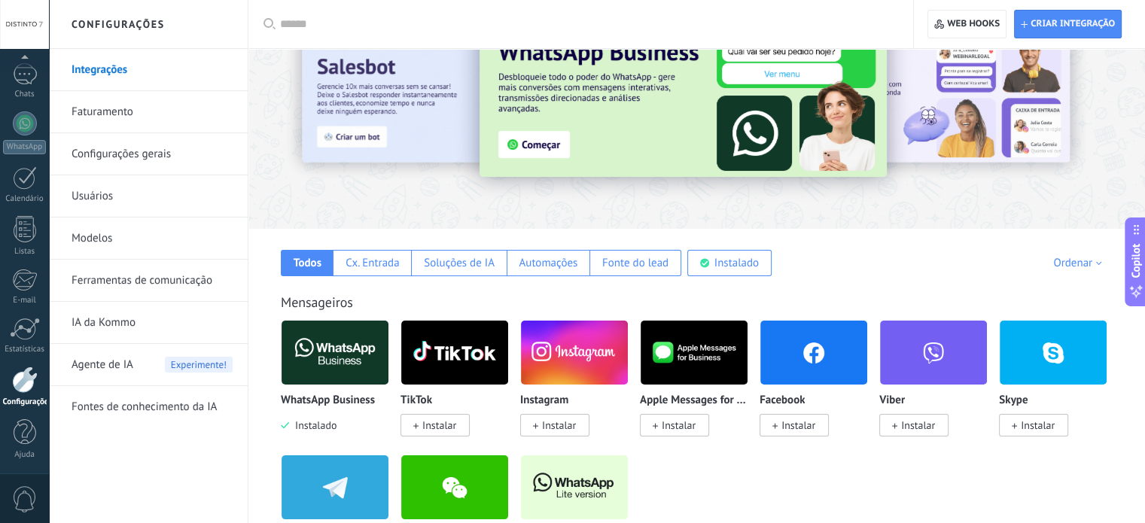
click at [557, 416] on span "Instalar" at bounding box center [554, 425] width 69 height 23
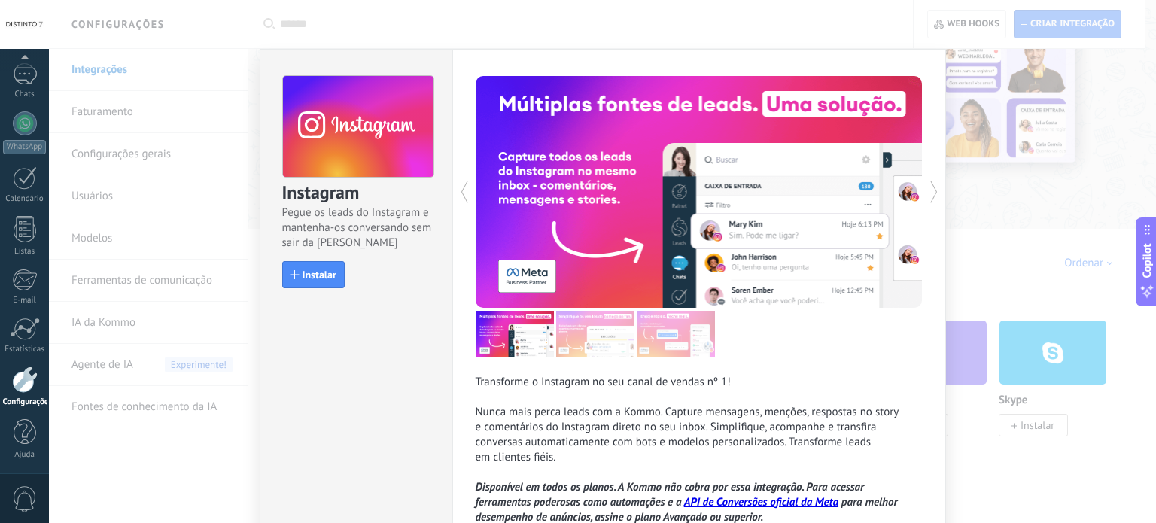
click at [324, 288] on div "Instagram Pegue os leads do Instagram e mantenha-os conversando sem sair da Kom…" at bounding box center [357, 175] width 192 height 251
click at [316, 270] on span "Instalar" at bounding box center [320, 275] width 34 height 11
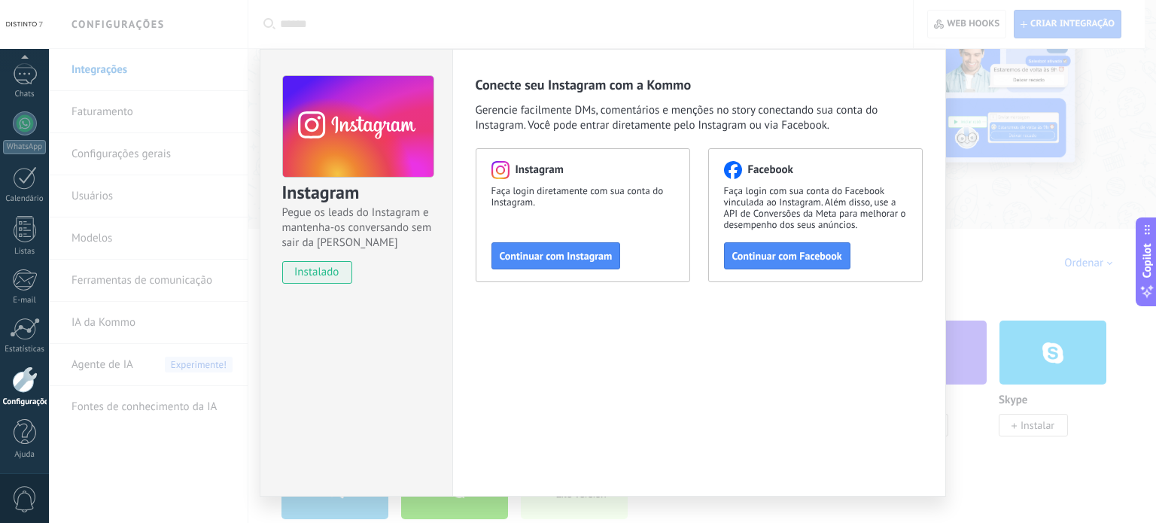
click at [509, 271] on div "Instagram Faça login diretamente com sua conta do Instagram. Continuar com Inst…" at bounding box center [583, 215] width 215 height 134
click at [531, 256] on span "Continuar com Instagram" at bounding box center [556, 256] width 113 height 11
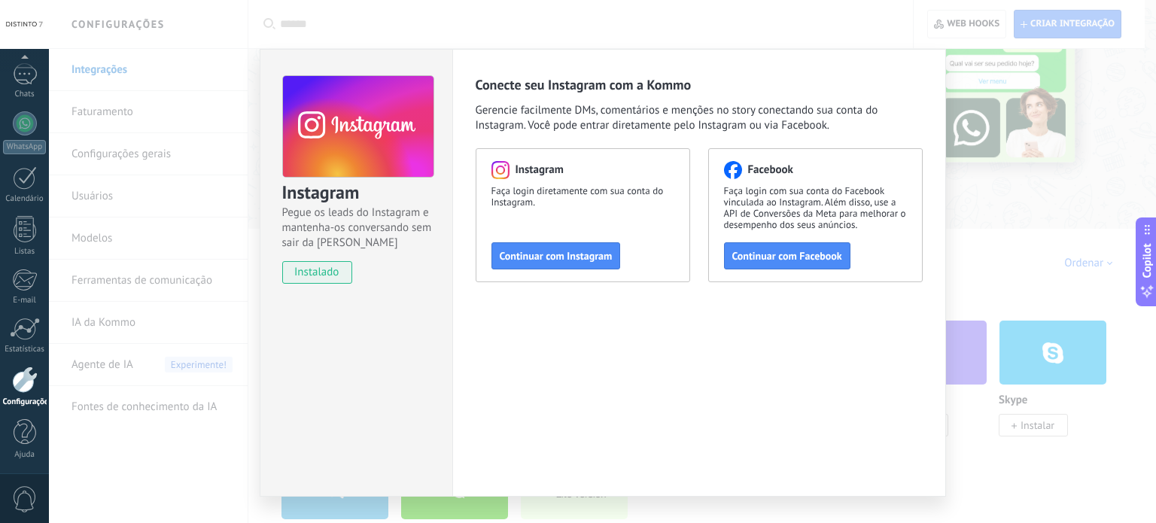
click at [125, 183] on div "Instagram Pegue os leads do Instagram e mantenha-os conversando sem sair da Kom…" at bounding box center [603, 261] width 1108 height 523
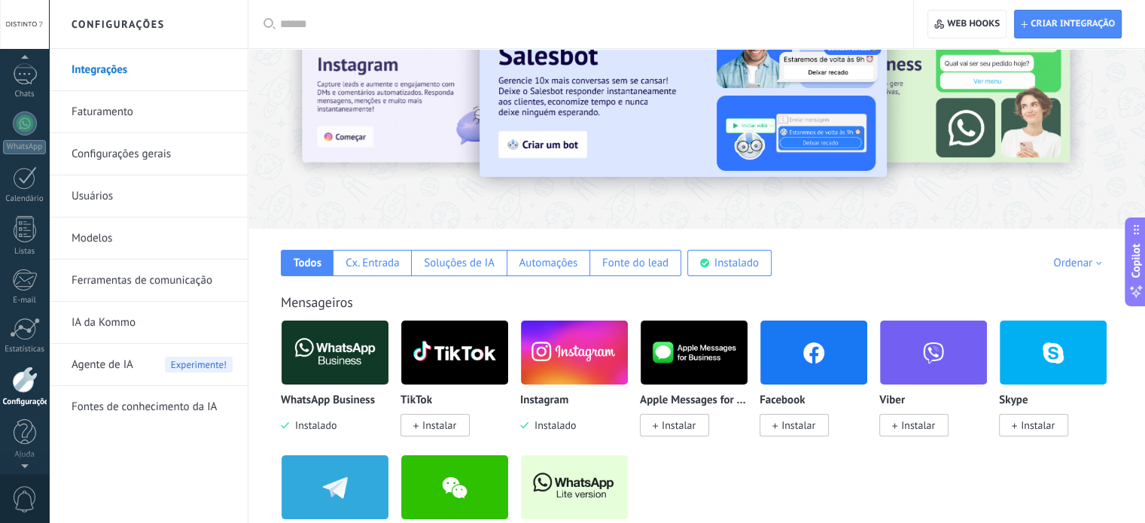
scroll to position [0, 0]
click at [29, 61] on div "Painel Leads Chats WhatsApp Clientes" at bounding box center [49, 261] width 98 height 425
click at [30, 71] on div at bounding box center [25, 73] width 23 height 23
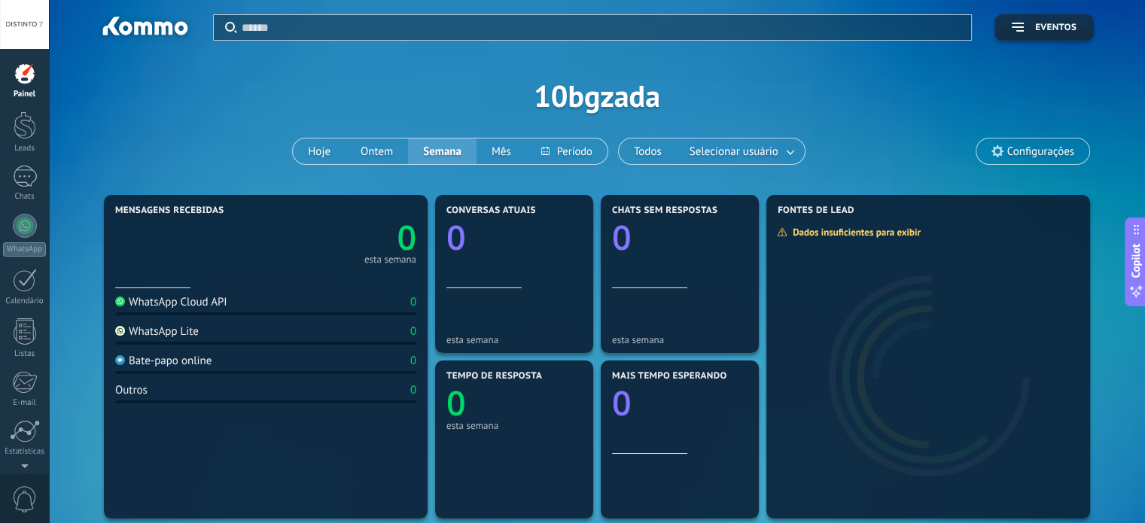
click at [274, 26] on input "text" at bounding box center [602, 28] width 721 height 16
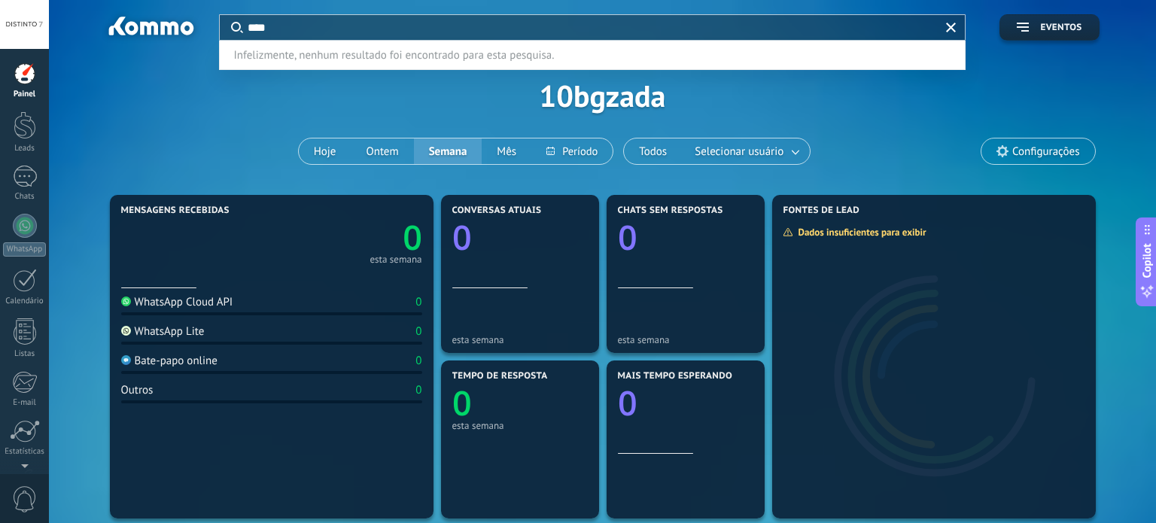
type input "****"
click at [953, 27] on div "Aplicar **** Infelizmente, nenhum resultado foi encontrado para esta pesquisa." at bounding box center [593, 27] width 746 height 25
click at [946, 29] on span at bounding box center [951, 28] width 10 height 10
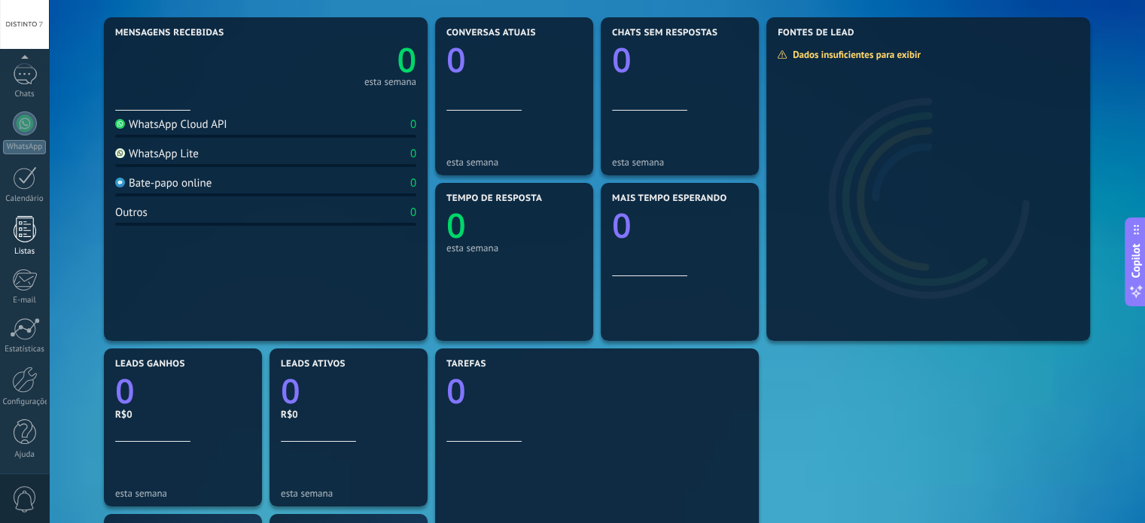
scroll to position [185, 0]
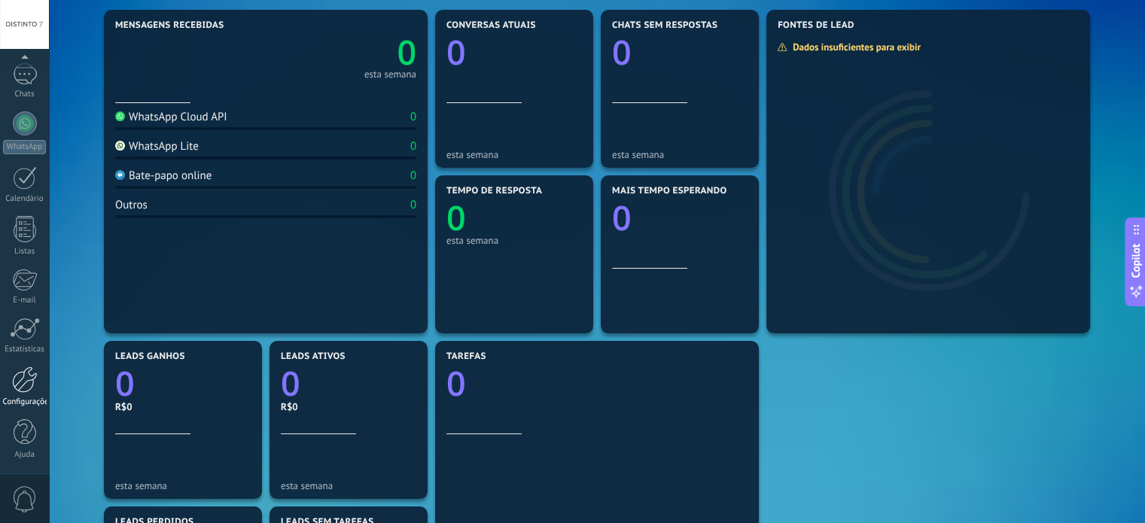
click at [38, 388] on link "Configurações" at bounding box center [24, 387] width 49 height 41
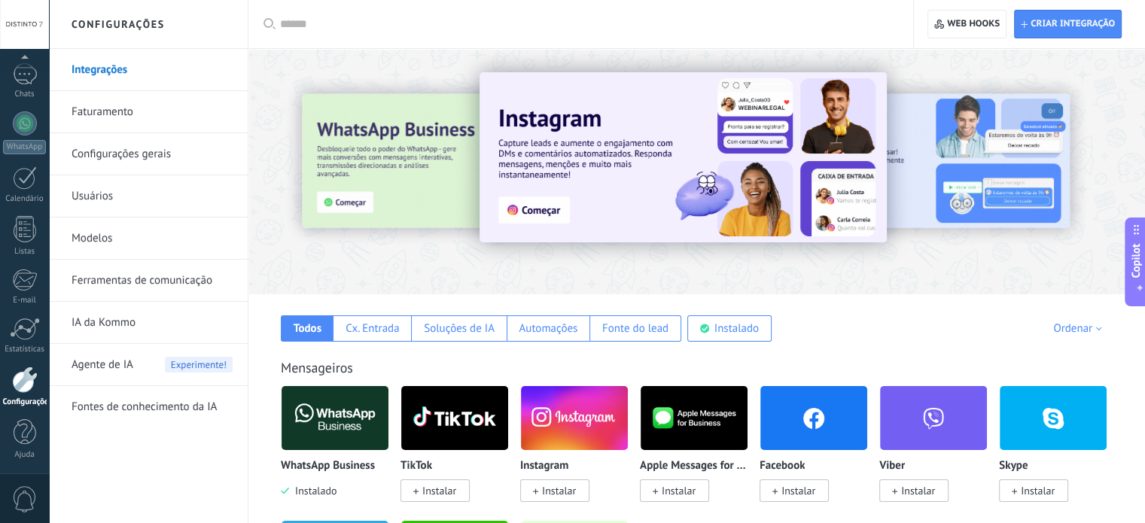
click at [110, 147] on link "Configurações gerais" at bounding box center [152, 154] width 161 height 42
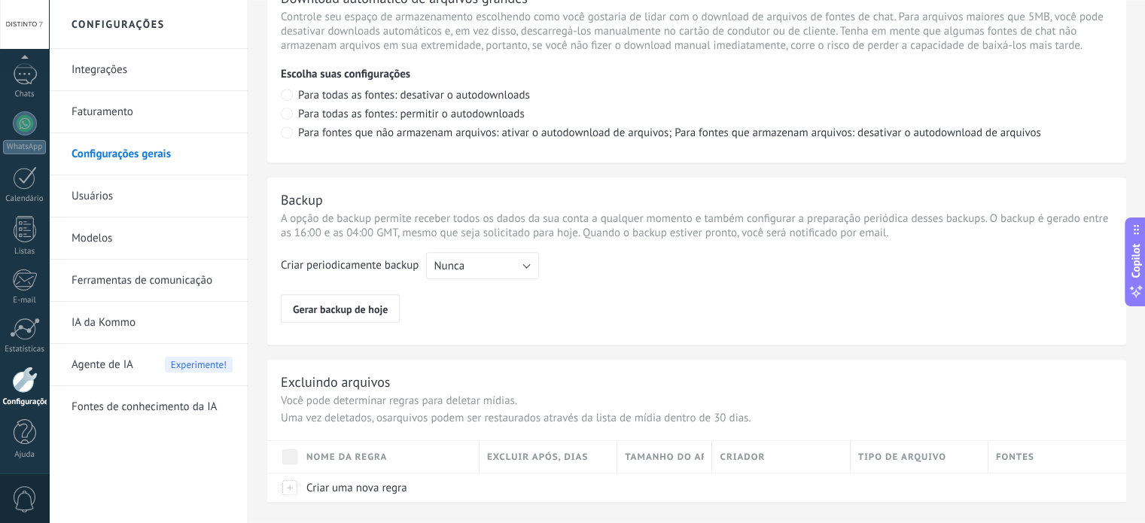
scroll to position [1123, 0]
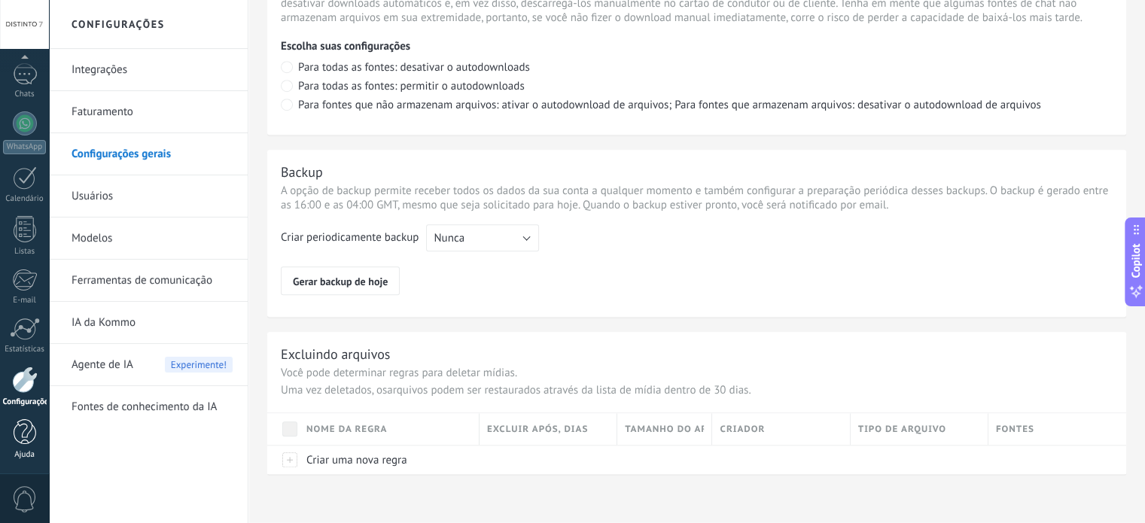
click at [28, 446] on link "Ajuda" at bounding box center [24, 439] width 49 height 41
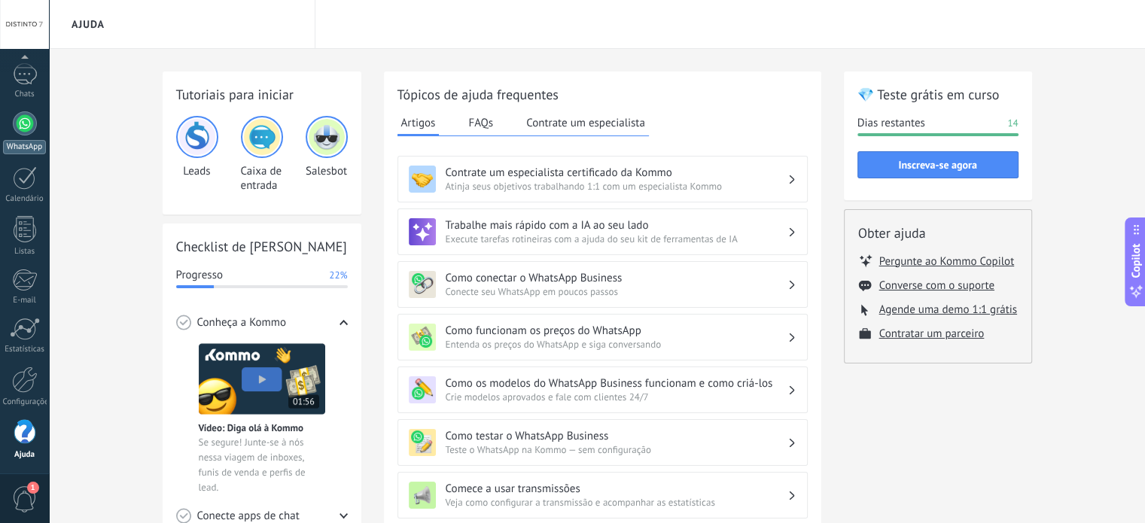
click at [27, 123] on div at bounding box center [25, 123] width 24 height 24
